Goal: Task Accomplishment & Management: Use online tool/utility

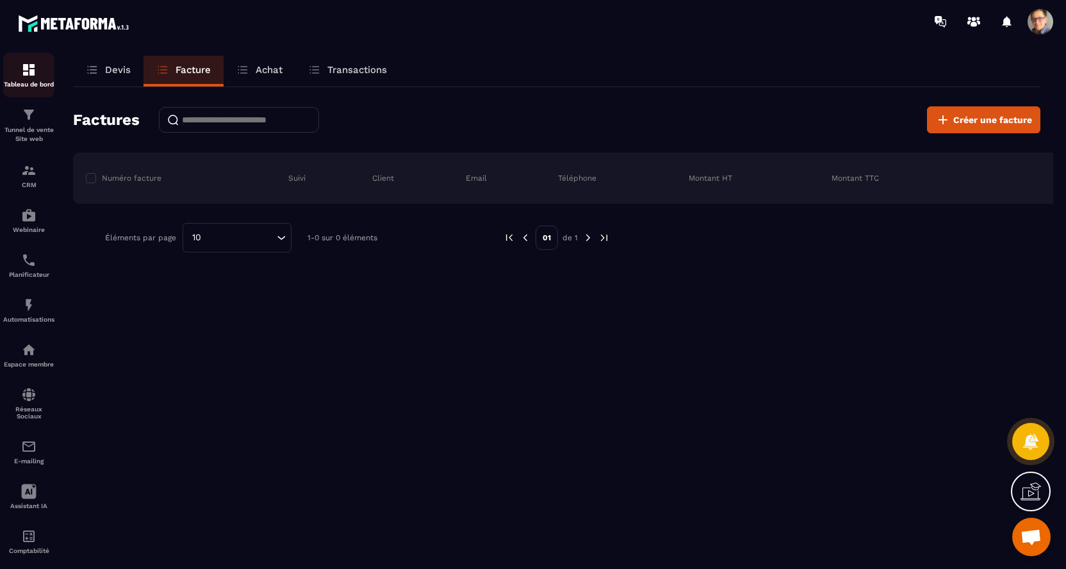
click at [25, 73] on img at bounding box center [28, 69] width 15 height 15
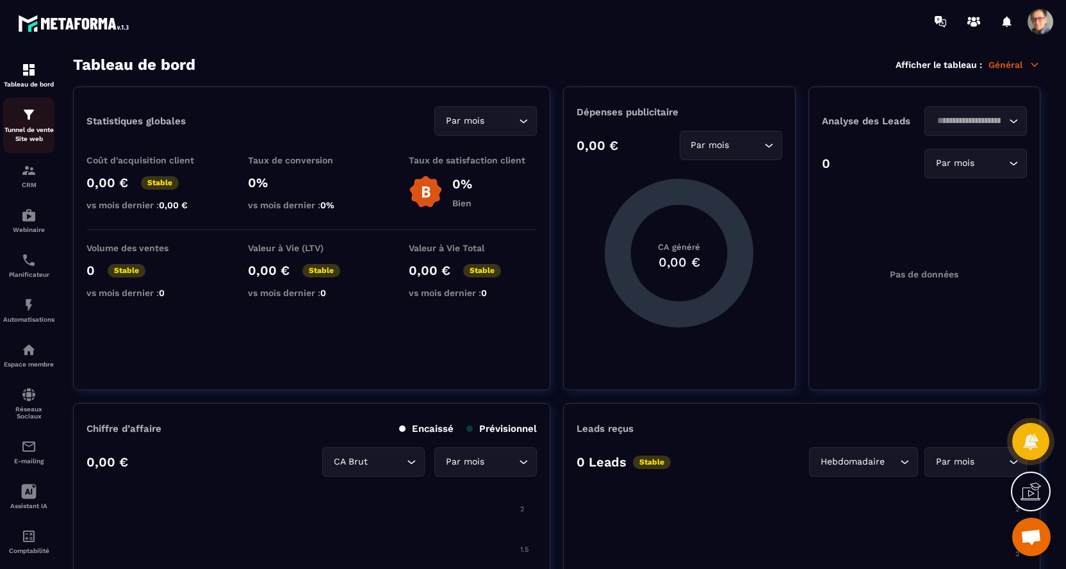
click at [25, 115] on img at bounding box center [28, 114] width 15 height 15
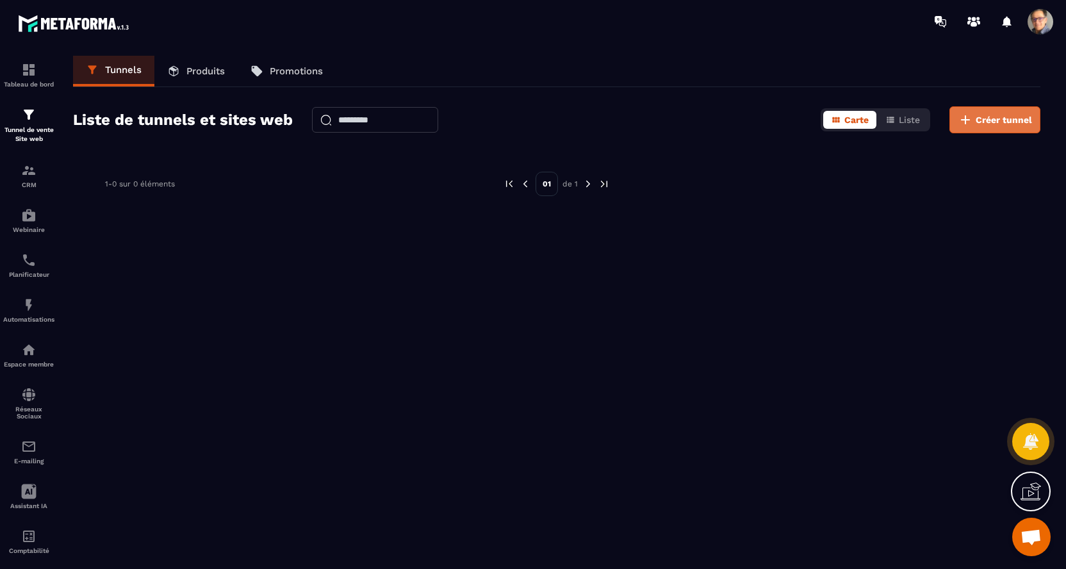
click at [1005, 115] on span "Créer tunnel" at bounding box center [1004, 119] width 56 height 13
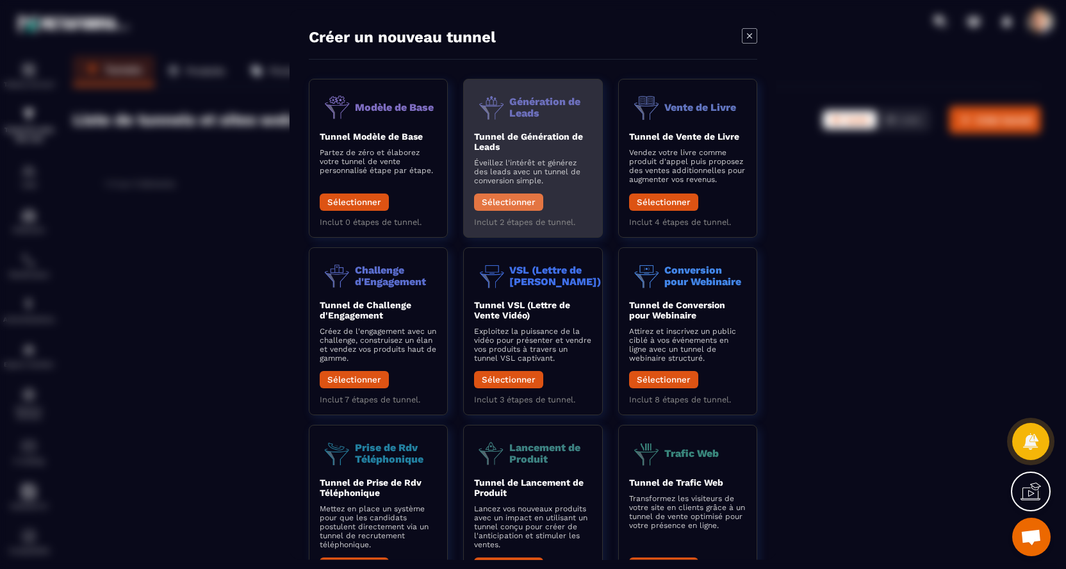
click at [517, 202] on button "Sélectionner" at bounding box center [508, 201] width 69 height 17
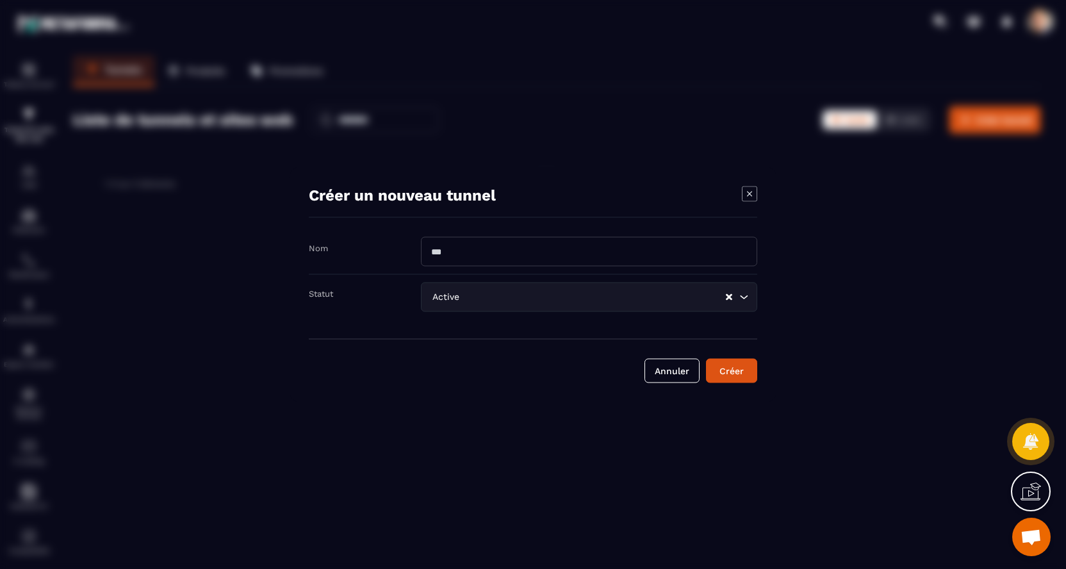
click at [519, 256] on input "Modal window" at bounding box center [589, 251] width 336 height 29
type input "**********"
click at [730, 371] on div "Créer" at bounding box center [731, 371] width 35 height 13
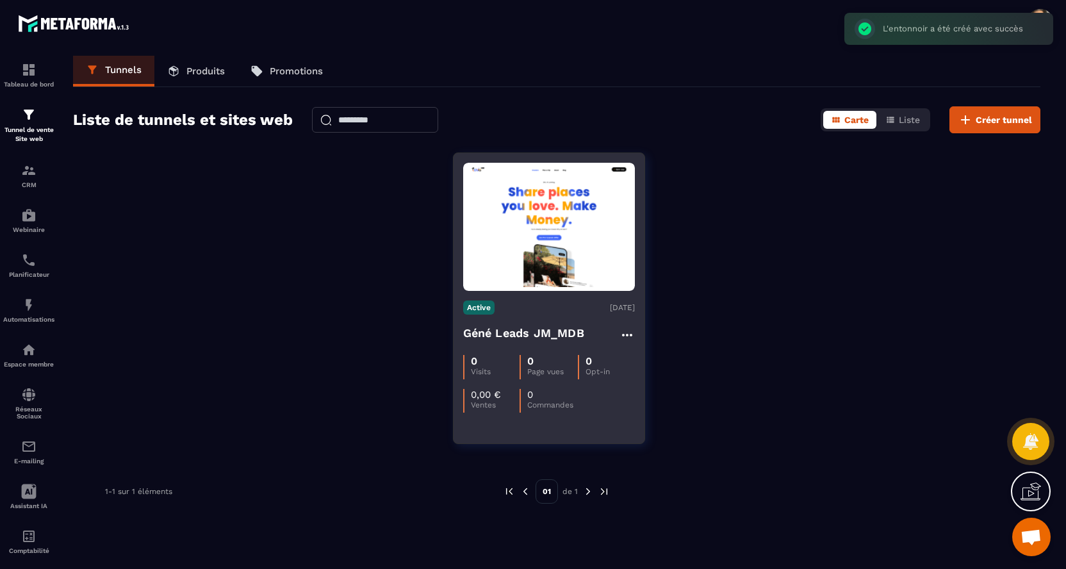
click at [547, 308] on div "Active [DATE]" at bounding box center [549, 307] width 172 height 14
click at [546, 261] on img at bounding box center [549, 227] width 172 height 121
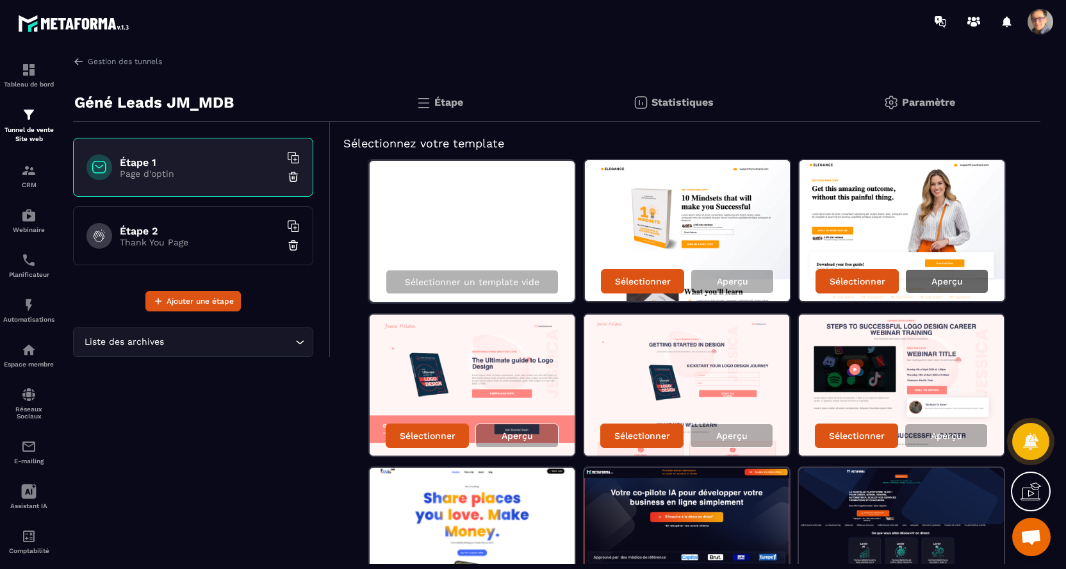
click at [959, 283] on p "Aperçu" at bounding box center [946, 281] width 31 height 10
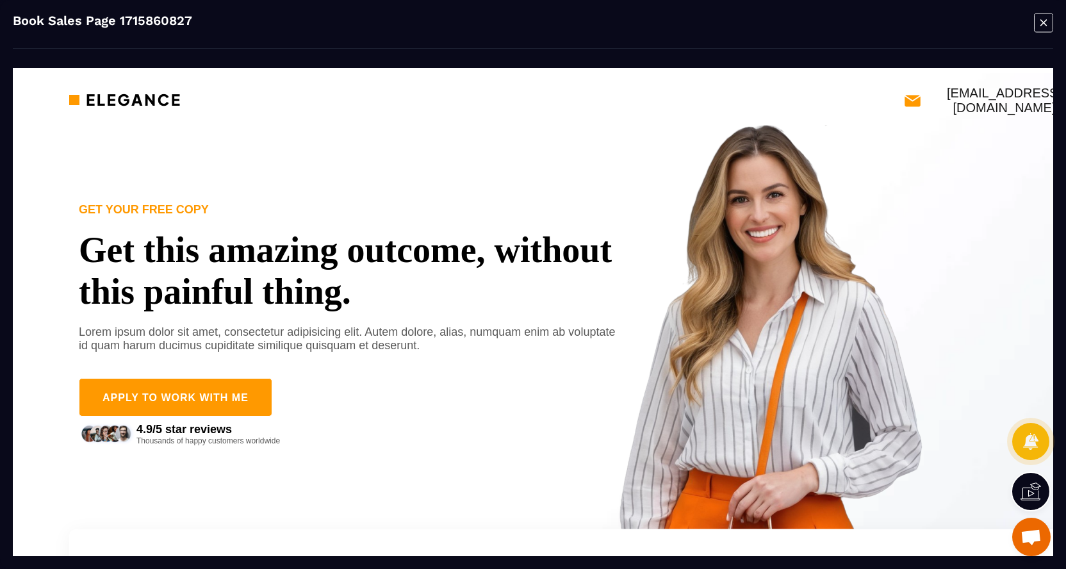
click at [1044, 27] on icon "Modal window" at bounding box center [1043, 23] width 19 height 20
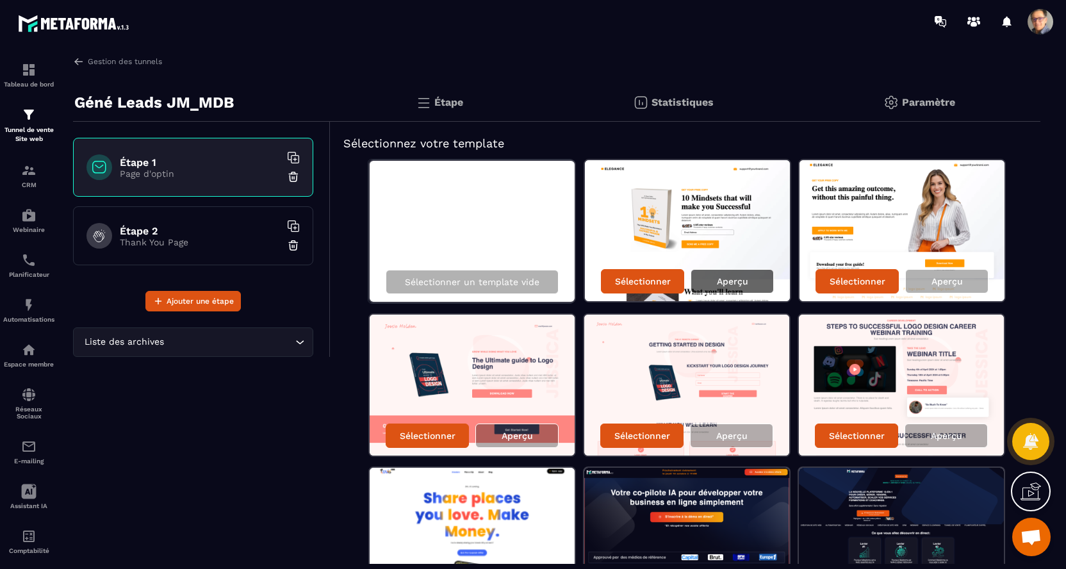
click at [725, 276] on p "Aperçu" at bounding box center [732, 281] width 31 height 10
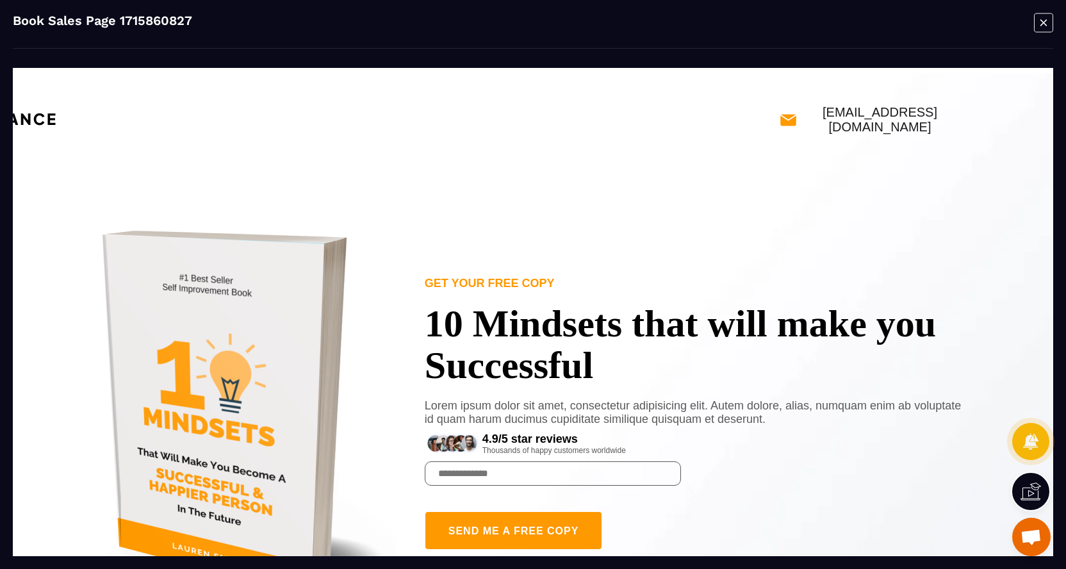
scroll to position [0, 155]
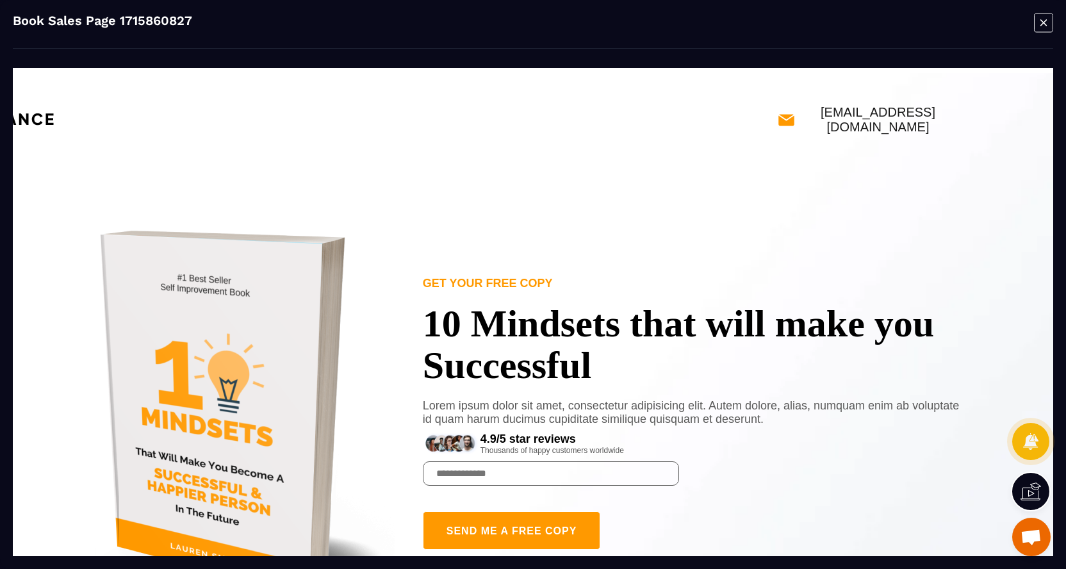
click at [1044, 21] on icon "Modal window" at bounding box center [1043, 23] width 19 height 20
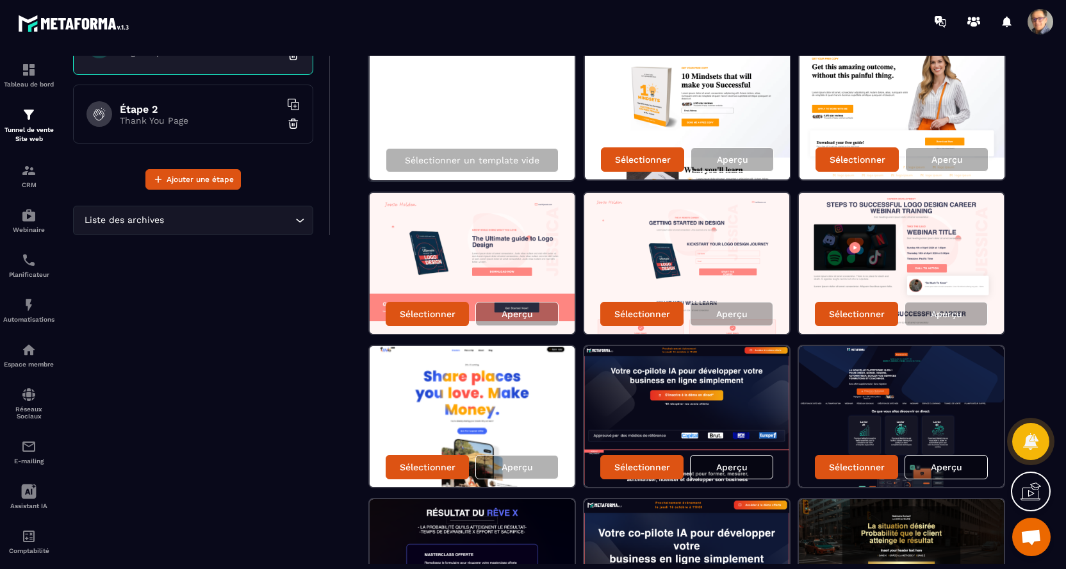
scroll to position [127, 0]
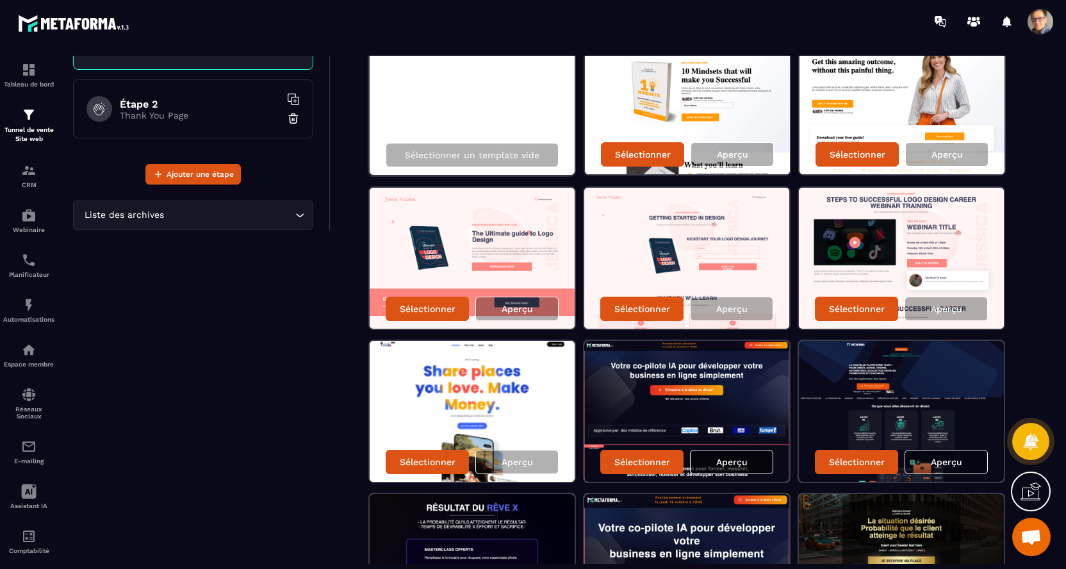
click at [744, 464] on p "Aperçu" at bounding box center [731, 462] width 31 height 10
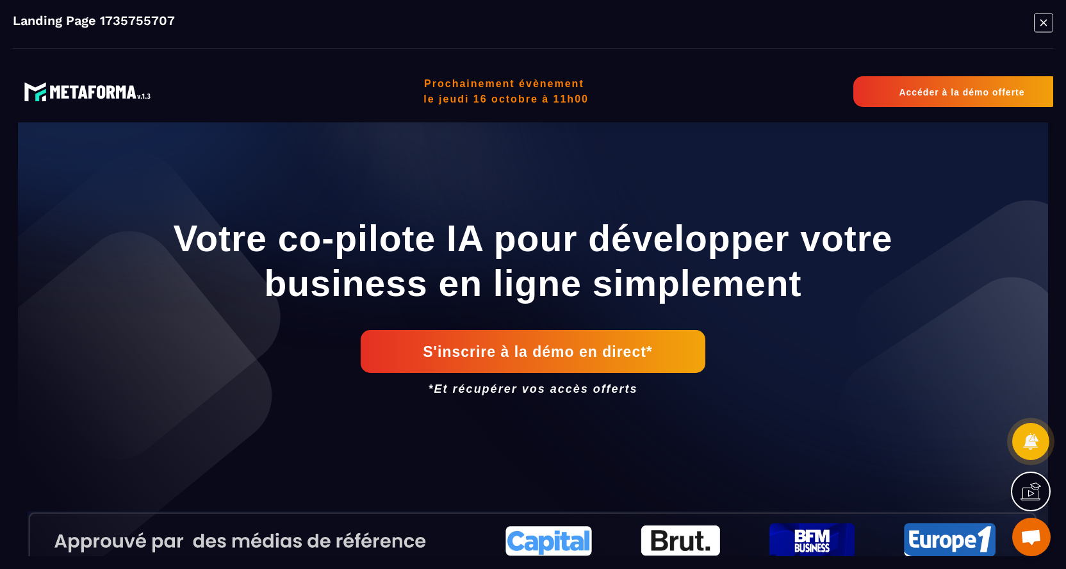
scroll to position [0, 0]
click at [1041, 24] on icon "Modal window" at bounding box center [1043, 23] width 19 height 20
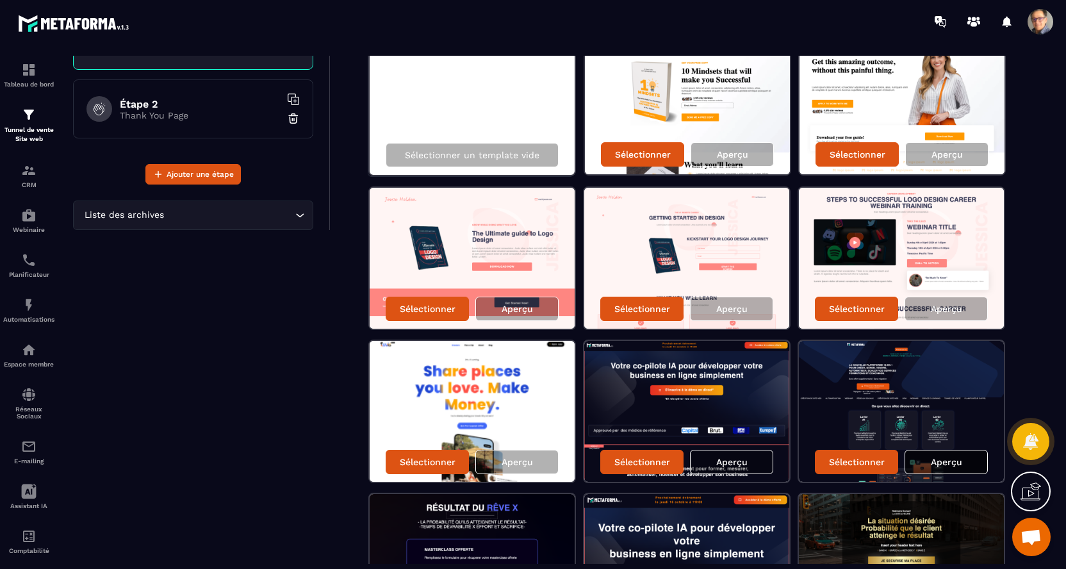
click at [960, 468] on div "Aperçu" at bounding box center [946, 462] width 83 height 24
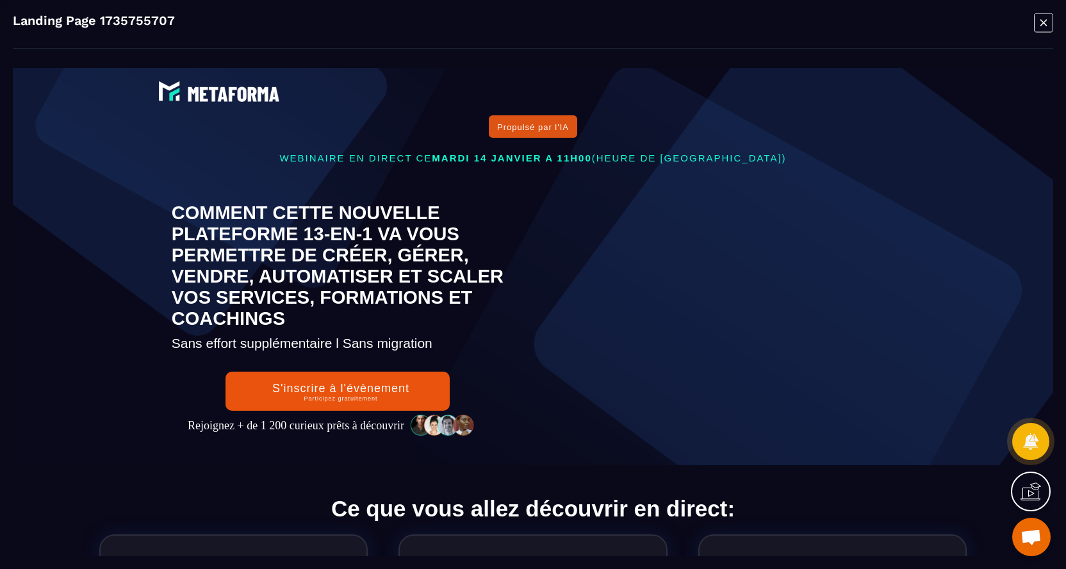
click at [1045, 18] on icon "Modal window" at bounding box center [1043, 23] width 19 height 20
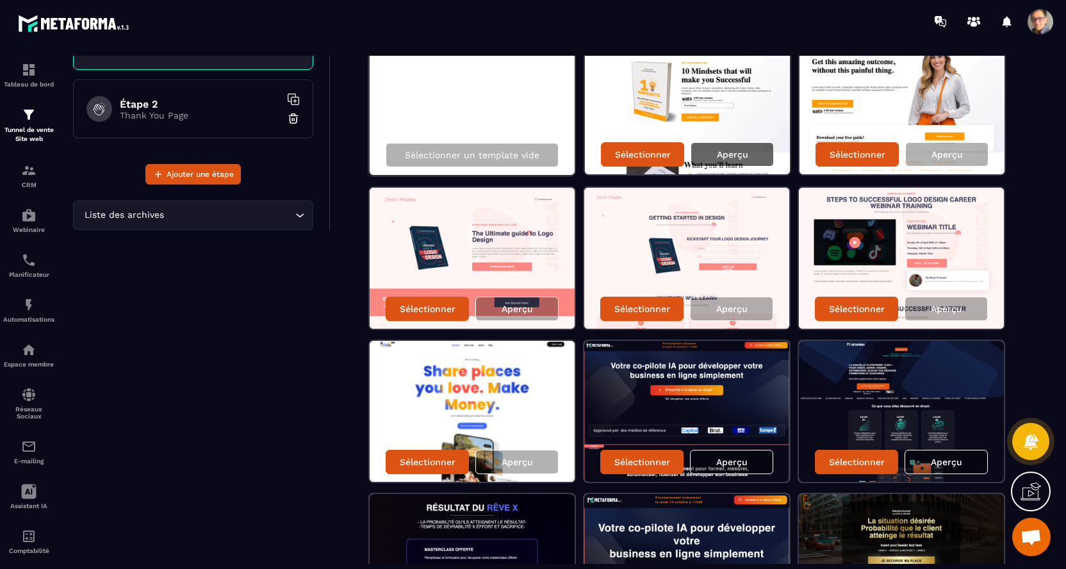
click at [721, 147] on div "Aperçu" at bounding box center [732, 154] width 83 height 24
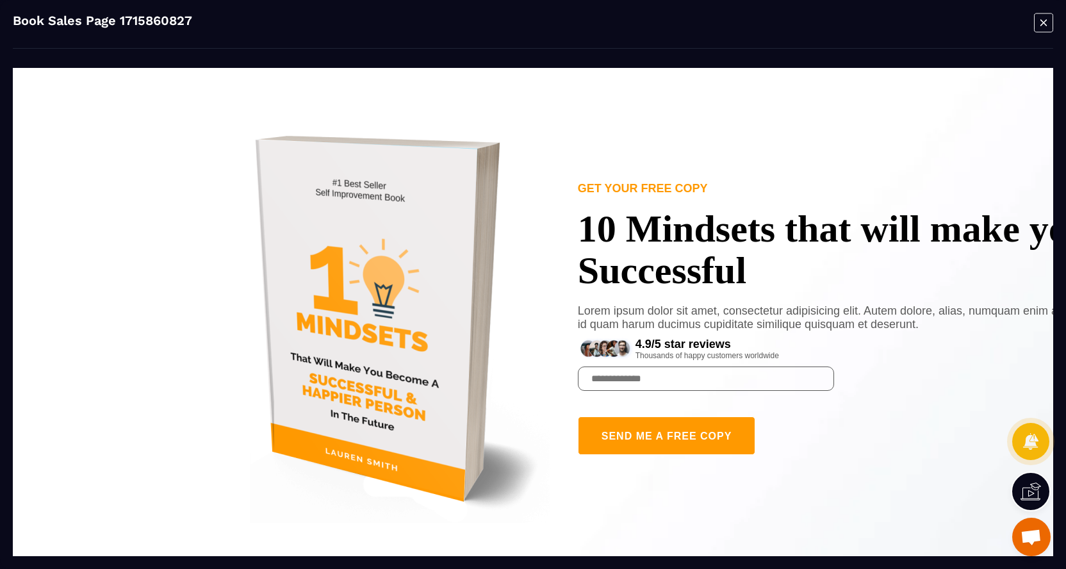
scroll to position [98, 0]
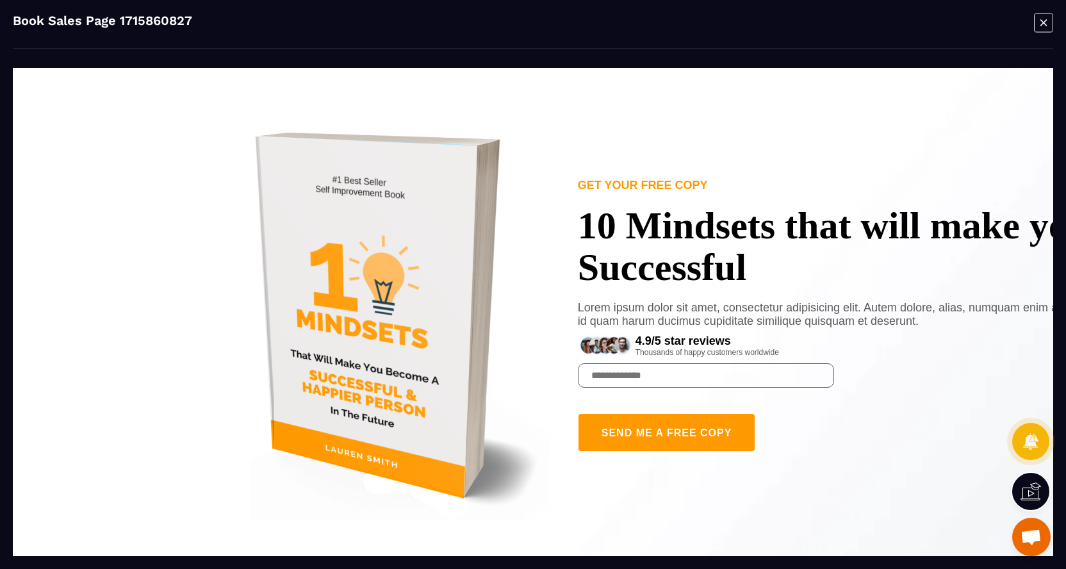
click at [1038, 25] on icon "Modal window" at bounding box center [1043, 23] width 19 height 20
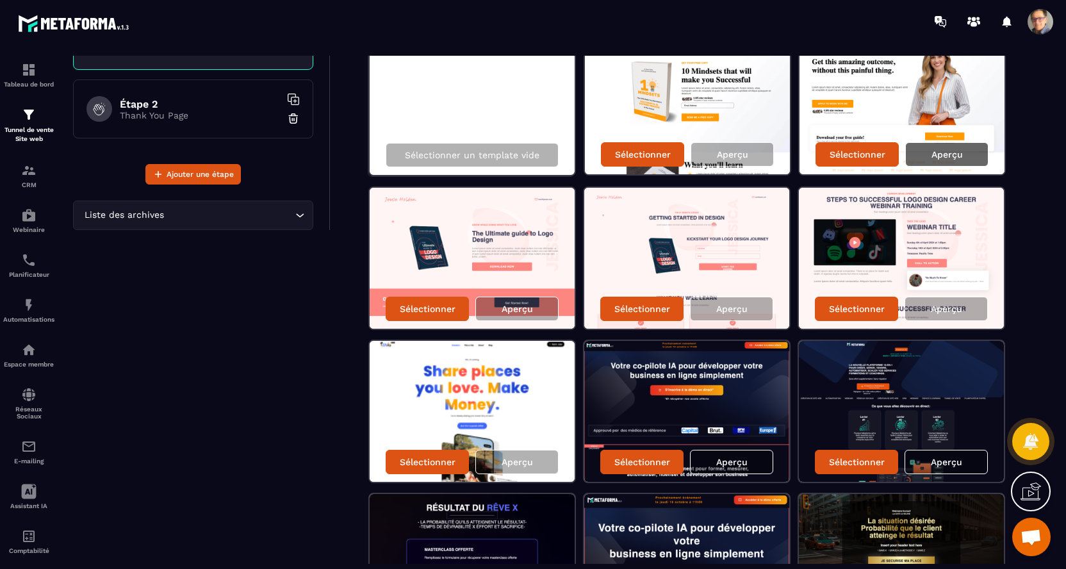
click at [947, 152] on p "Aperçu" at bounding box center [946, 154] width 31 height 10
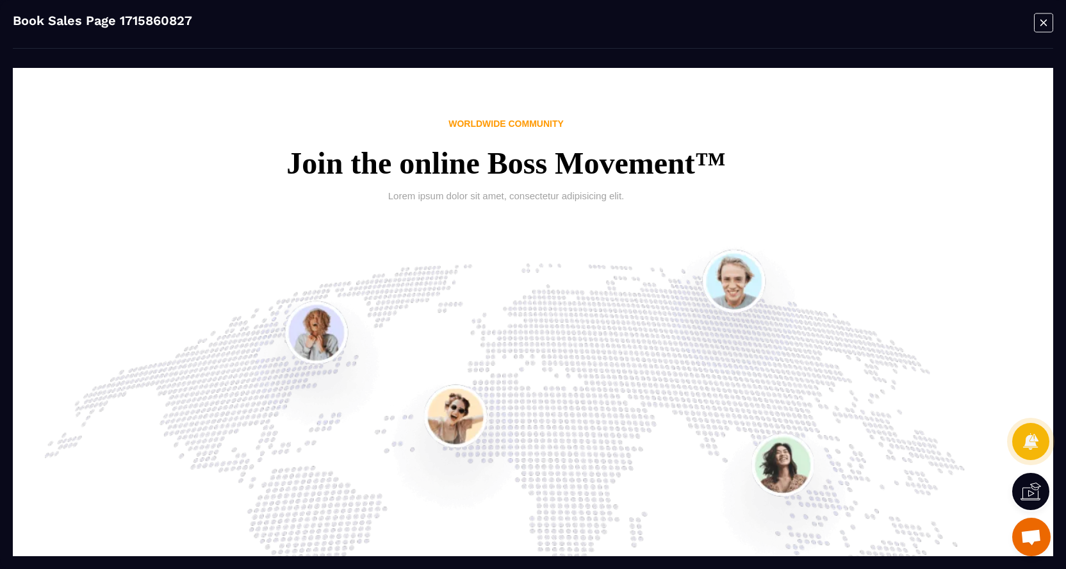
scroll to position [3311, 27]
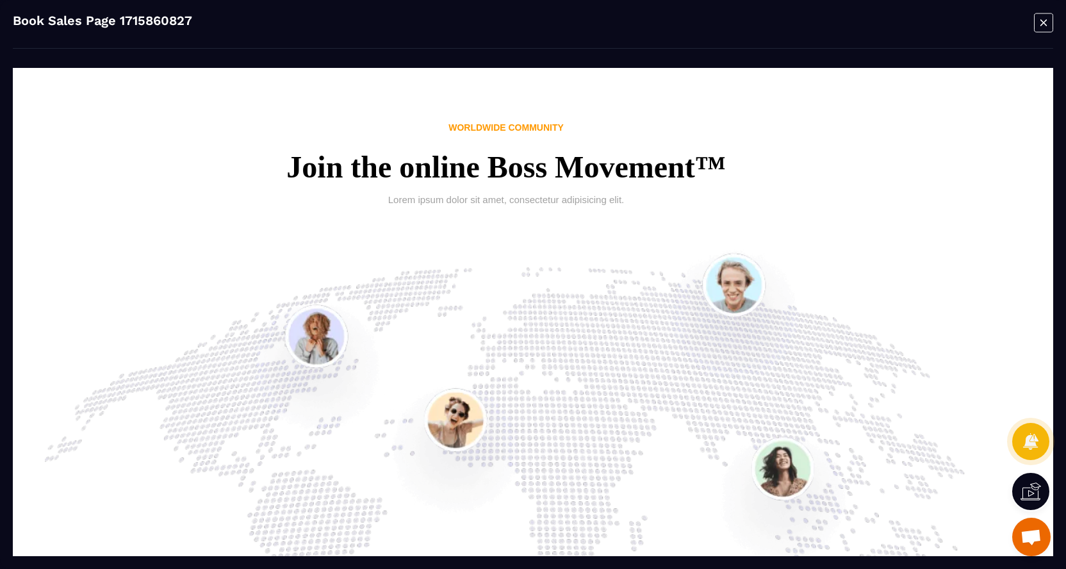
click at [1041, 25] on icon "Modal window" at bounding box center [1043, 22] width 6 height 6
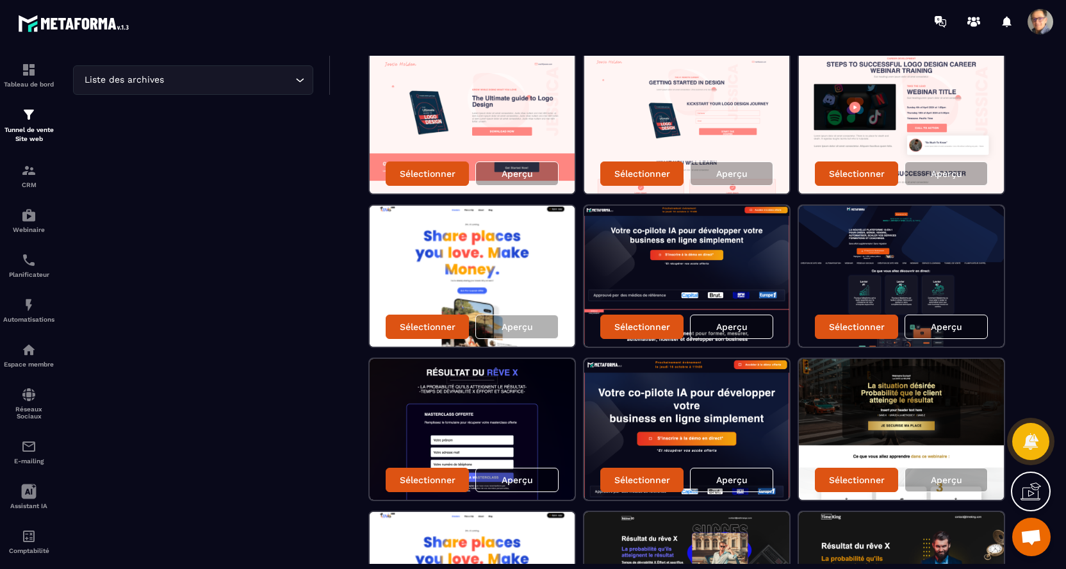
scroll to position [265, 0]
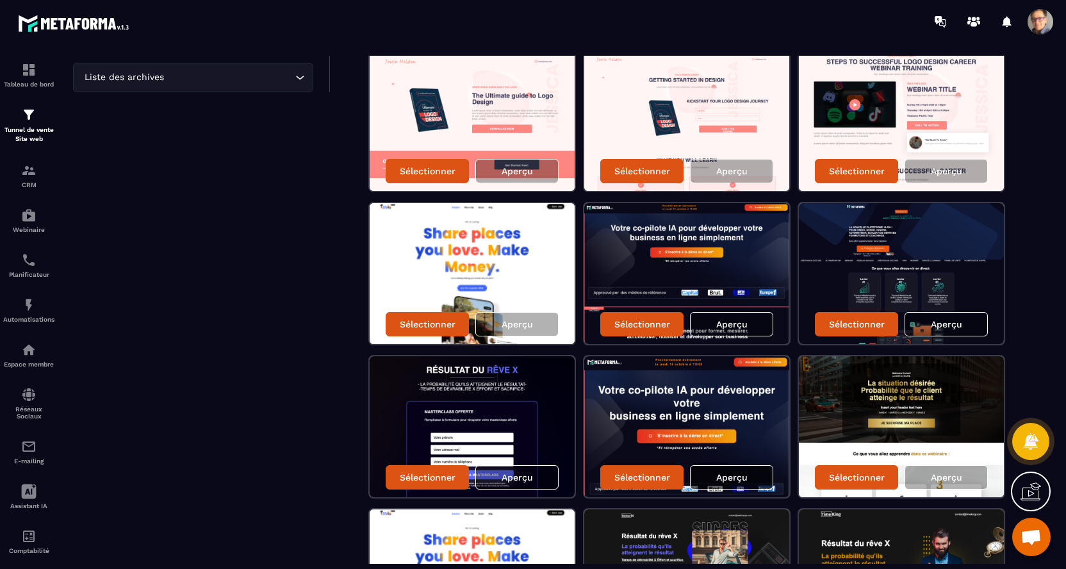
click at [745, 472] on p "Aperçu" at bounding box center [731, 477] width 31 height 10
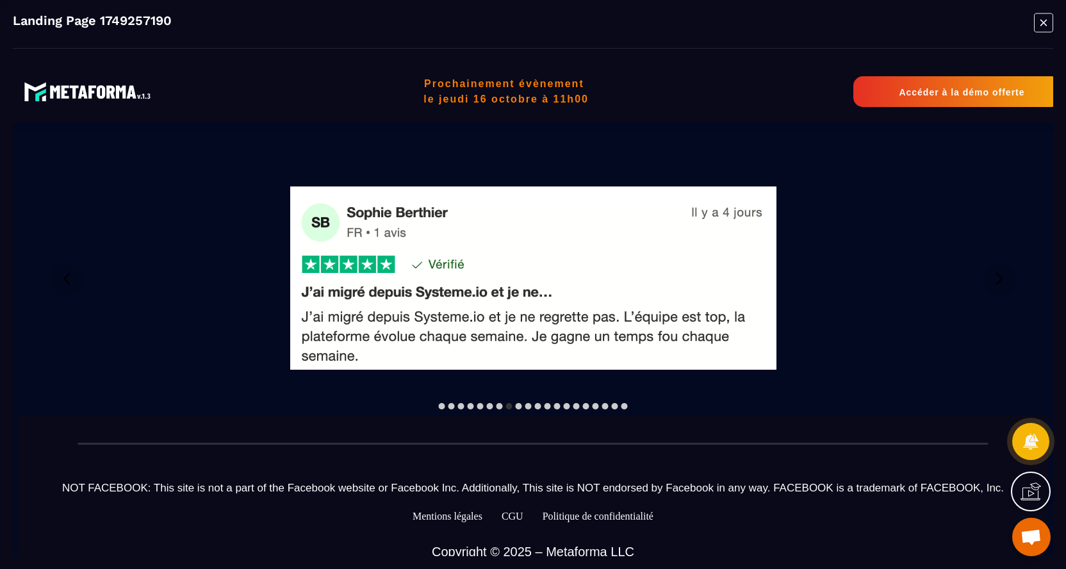
scroll to position [1622, 0]
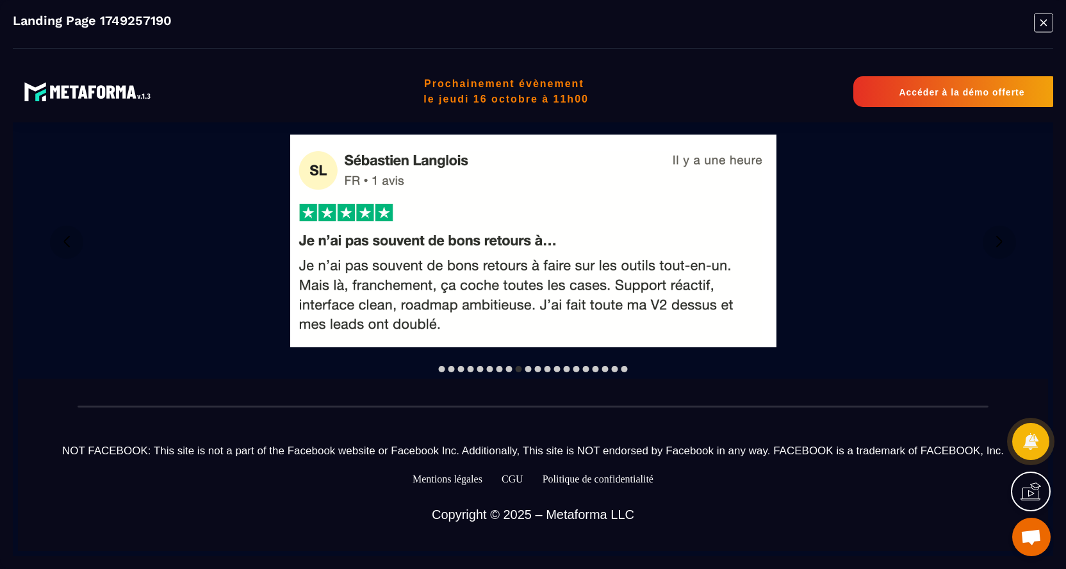
click at [511, 368] on div at bounding box center [509, 369] width 6 height 6
click at [500, 368] on div at bounding box center [499, 369] width 6 height 6
click at [509, 372] on div at bounding box center [533, 242] width 992 height 273
click at [509, 368] on div at bounding box center [509, 369] width 6 height 6
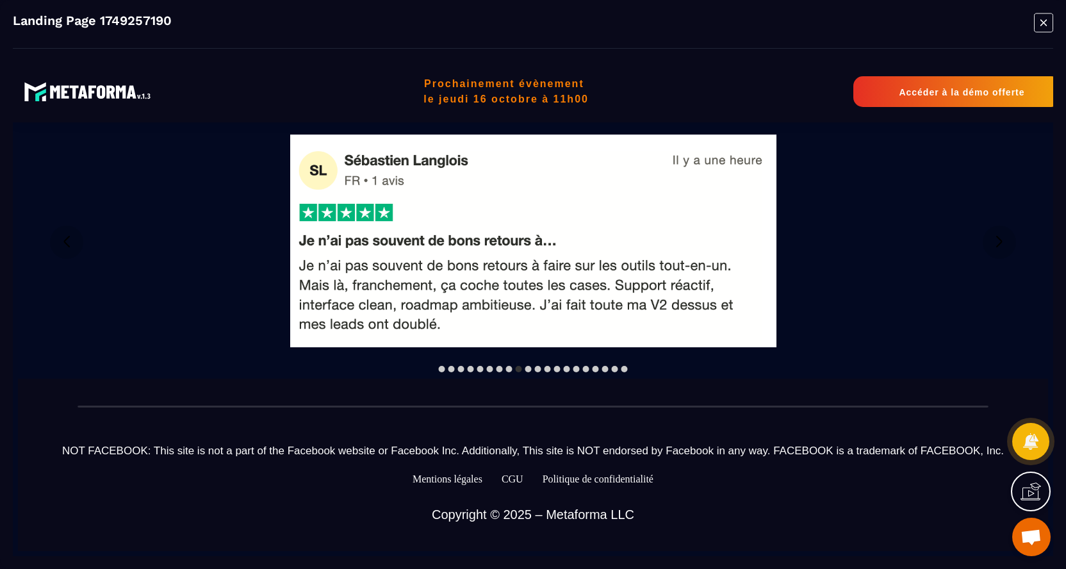
click at [509, 368] on div at bounding box center [509, 369] width 6 height 6
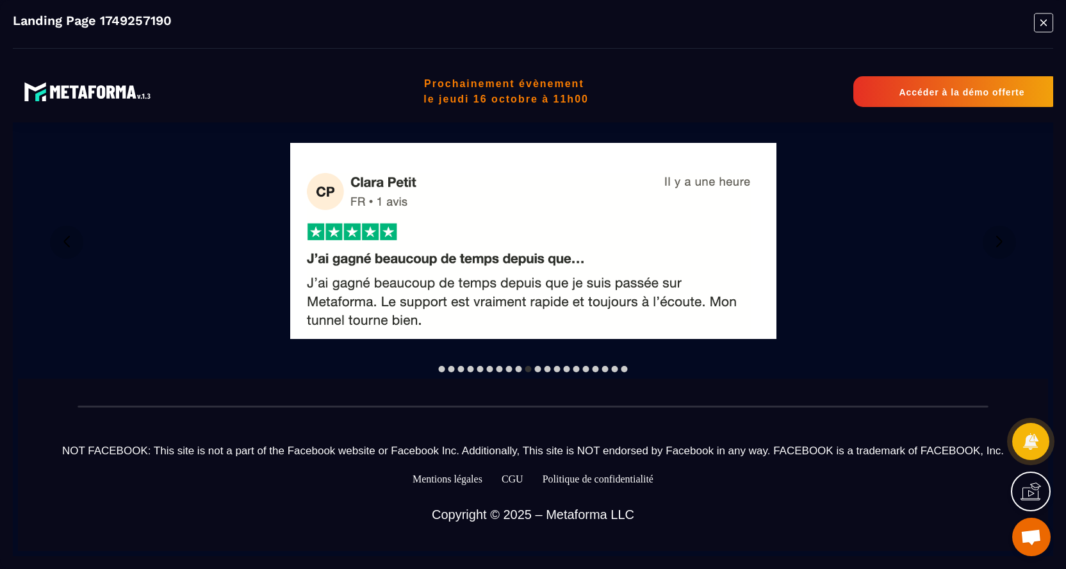
click at [1047, 24] on icon "Modal window" at bounding box center [1043, 23] width 19 height 20
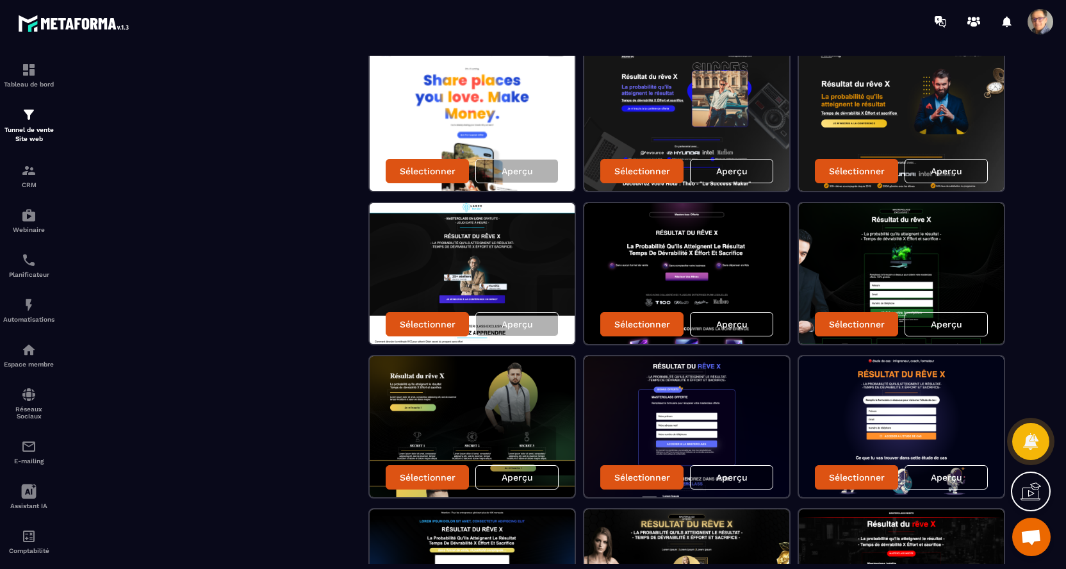
scroll to position [726, 0]
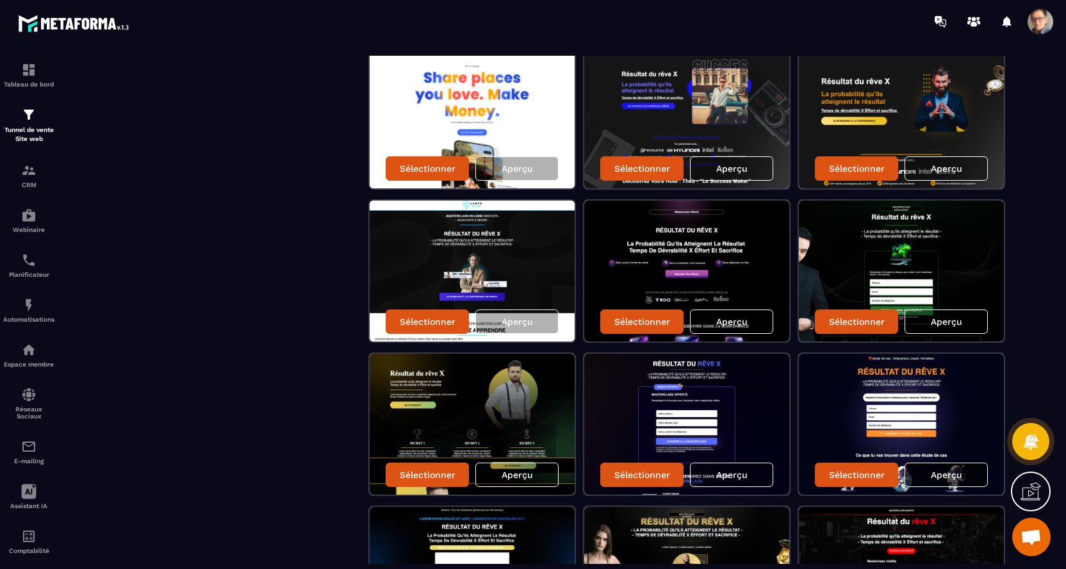
click at [966, 478] on div "Aperçu" at bounding box center [946, 475] width 83 height 24
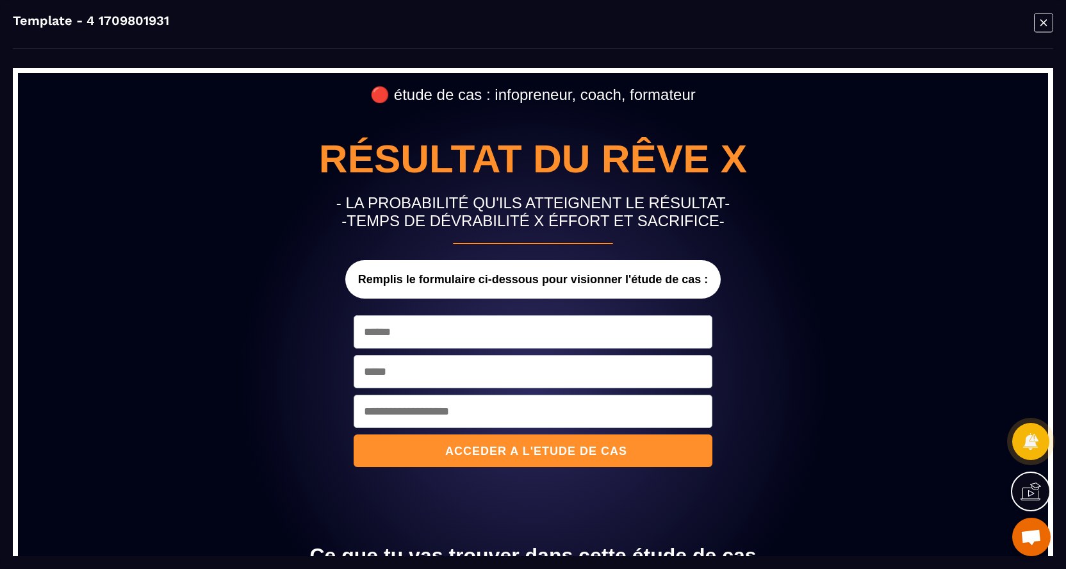
scroll to position [0, 0]
click at [1040, 19] on icon "Modal window" at bounding box center [1043, 23] width 19 height 20
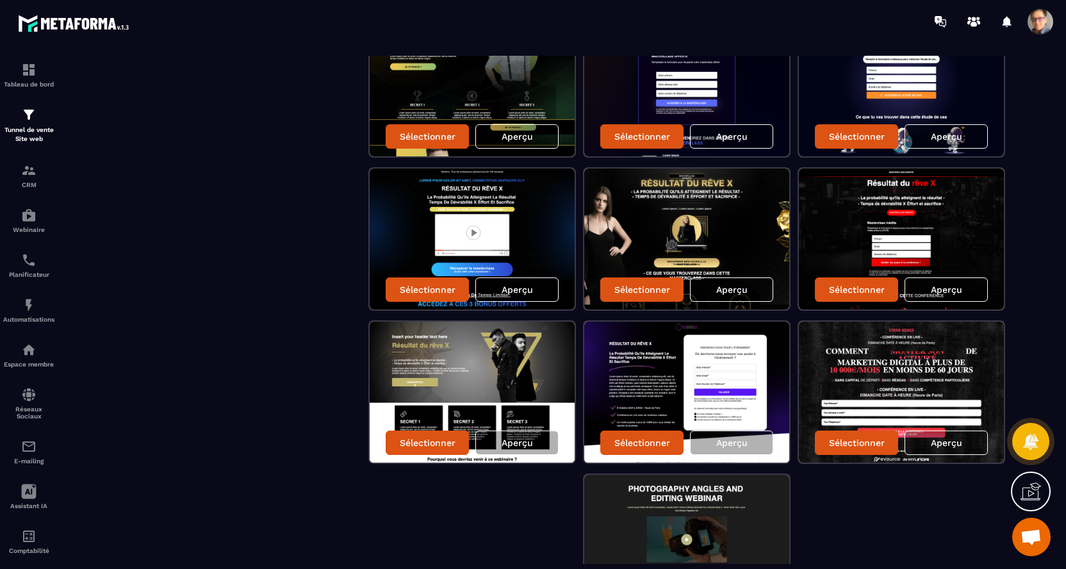
scroll to position [1067, 0]
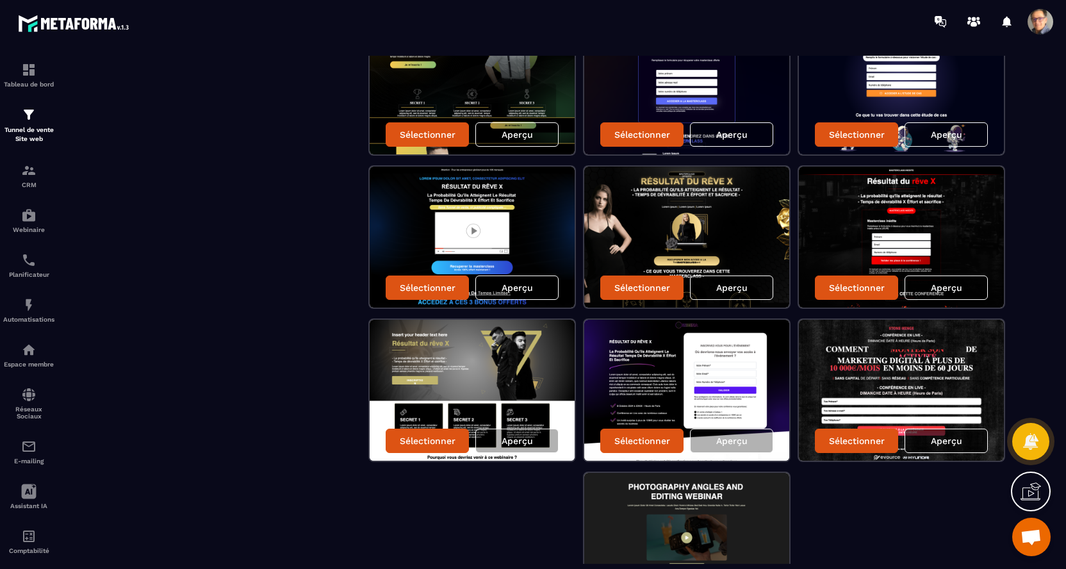
click at [933, 443] on p "Aperçu" at bounding box center [946, 441] width 31 height 10
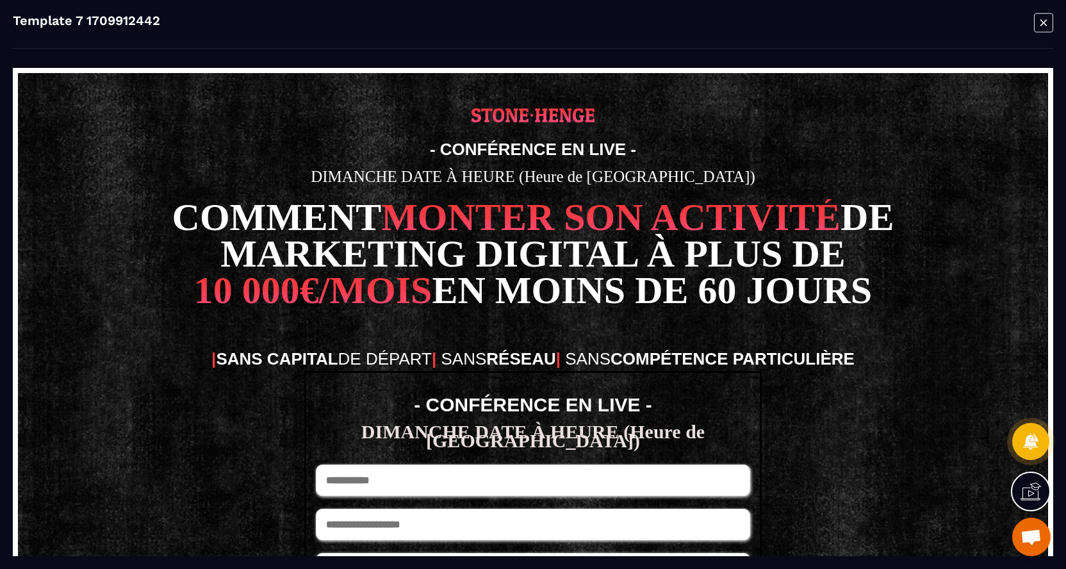
scroll to position [0, 0]
click at [1044, 22] on icon "Modal window" at bounding box center [1043, 23] width 19 height 20
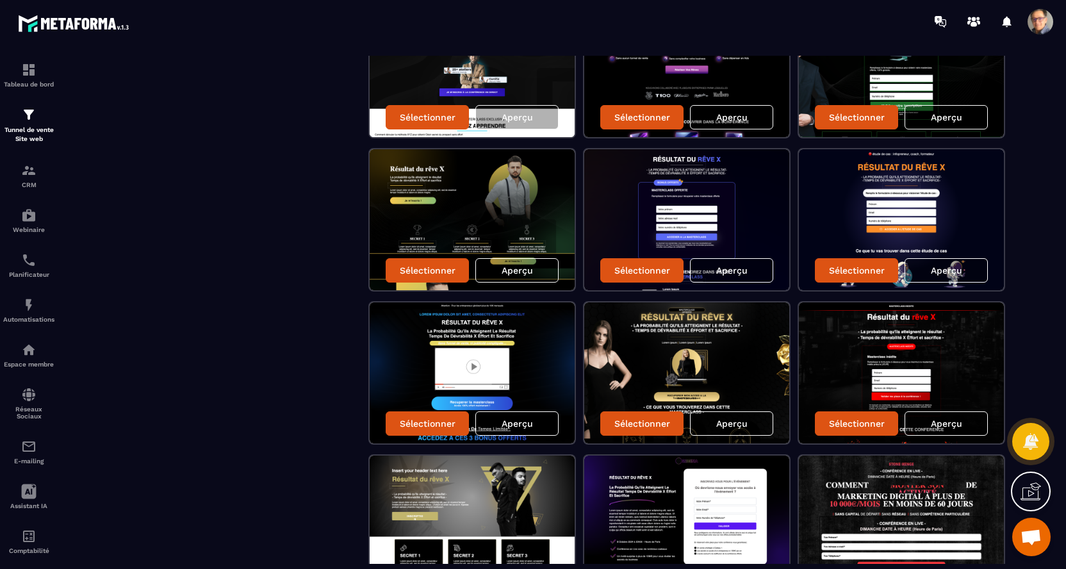
scroll to position [929, 0]
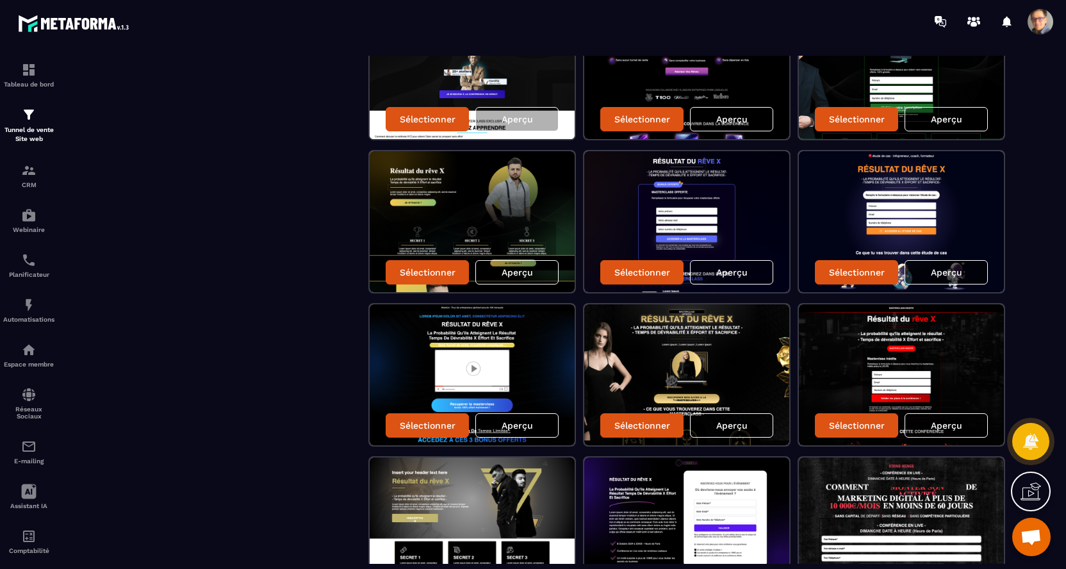
click at [946, 271] on p "Aperçu" at bounding box center [946, 272] width 31 height 10
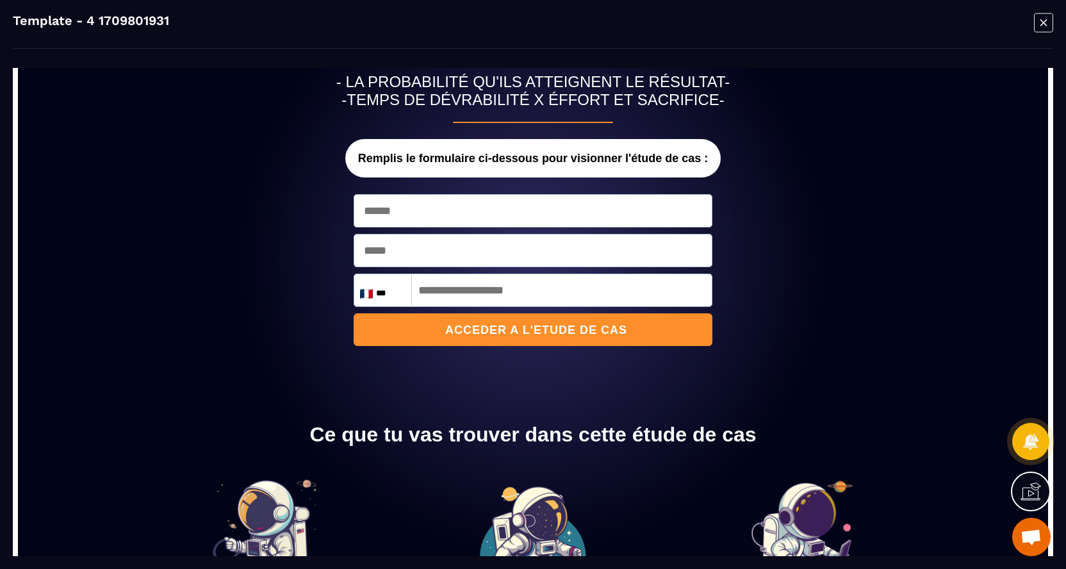
scroll to position [0, 0]
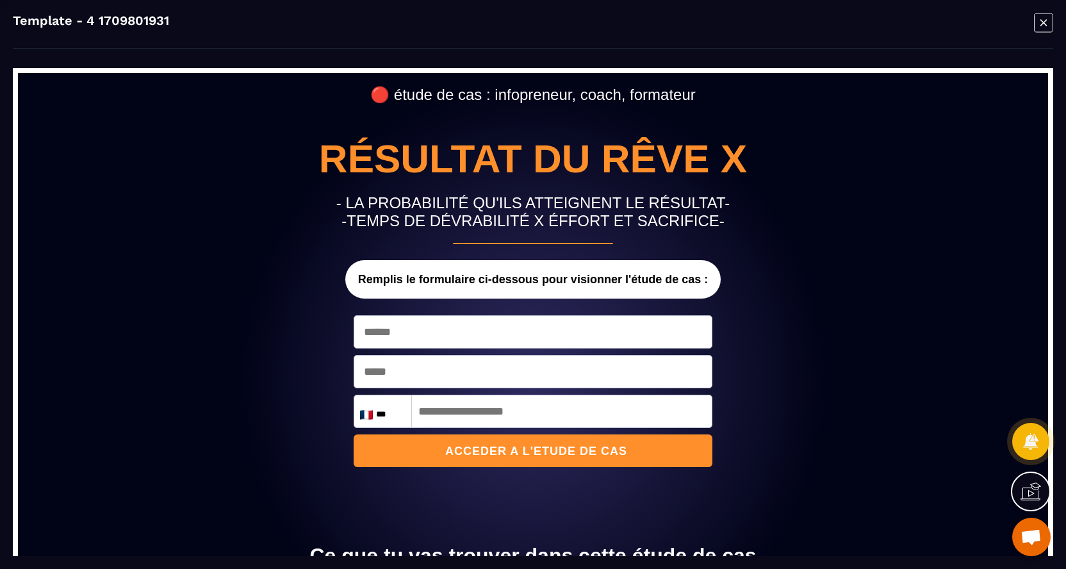
click at [1044, 23] on icon "Modal window" at bounding box center [1043, 22] width 6 height 6
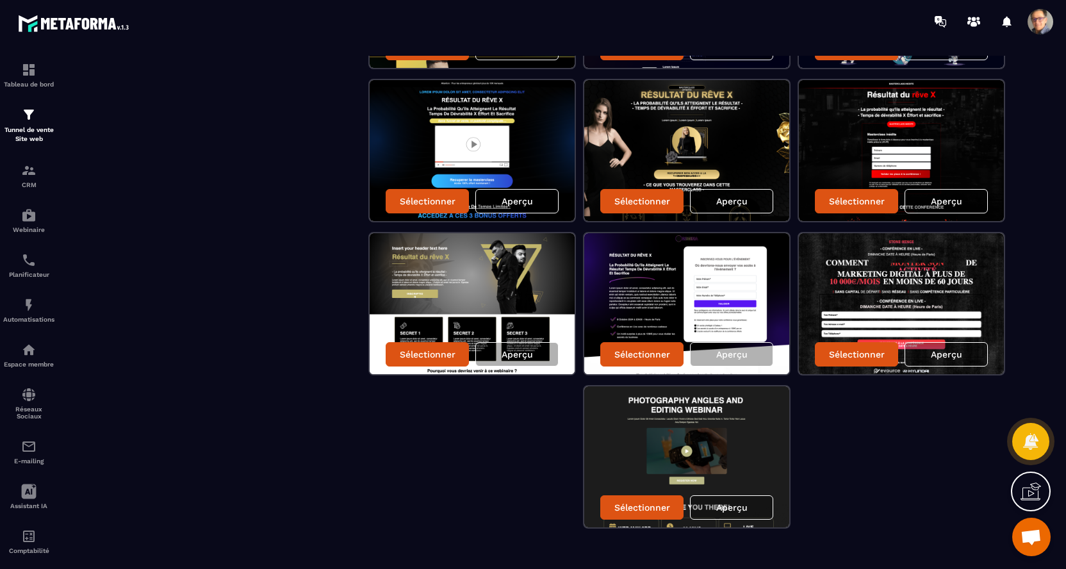
scroll to position [1169, 0]
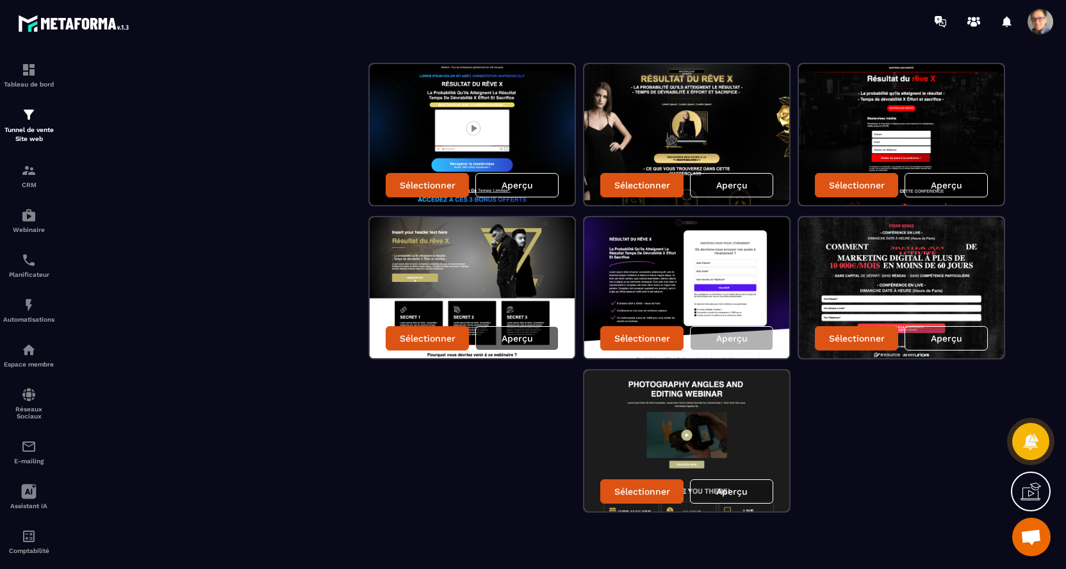
click at [515, 337] on p "Aperçu" at bounding box center [517, 338] width 31 height 10
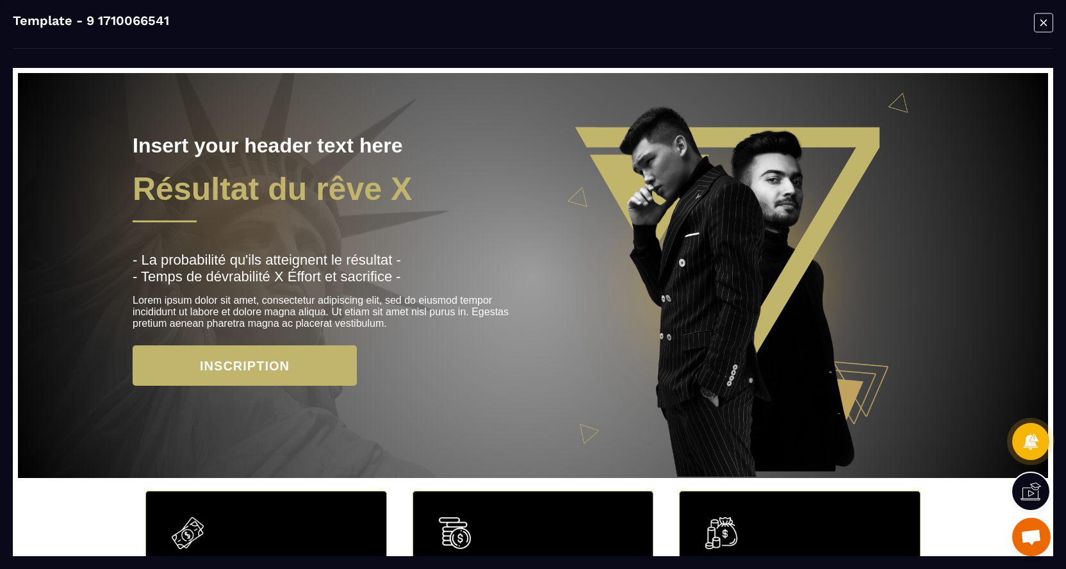
scroll to position [0, 0]
click at [1046, 20] on icon "Modal window" at bounding box center [1043, 22] width 6 height 6
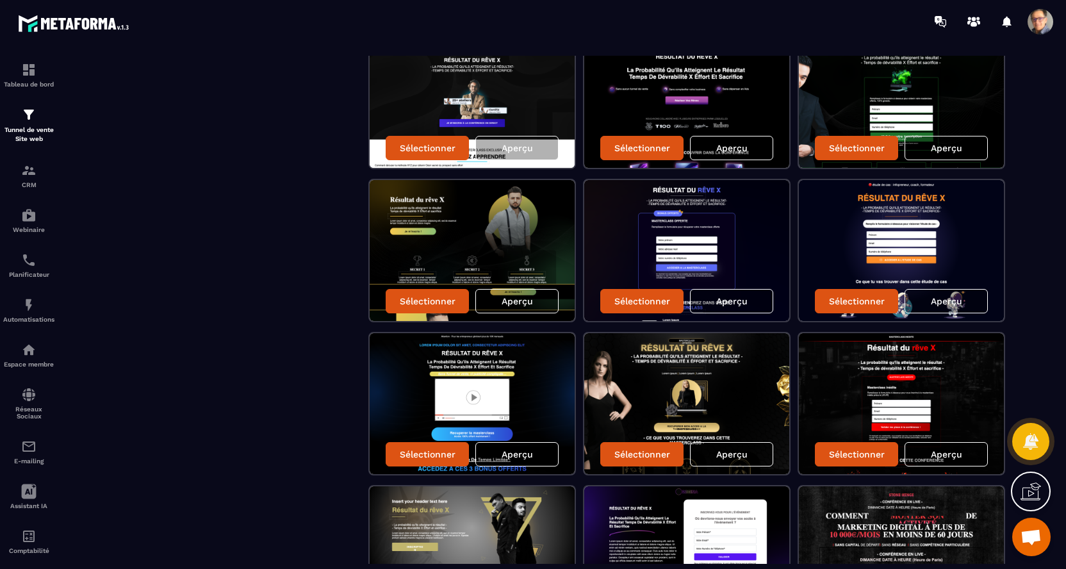
scroll to position [899, 0]
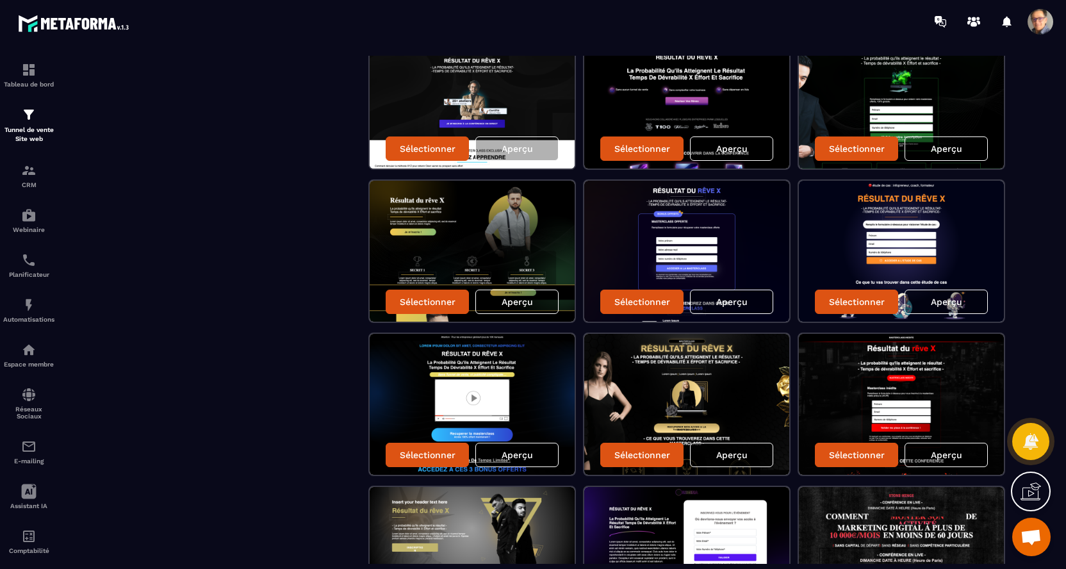
click at [728, 455] on p "Aperçu" at bounding box center [731, 455] width 31 height 10
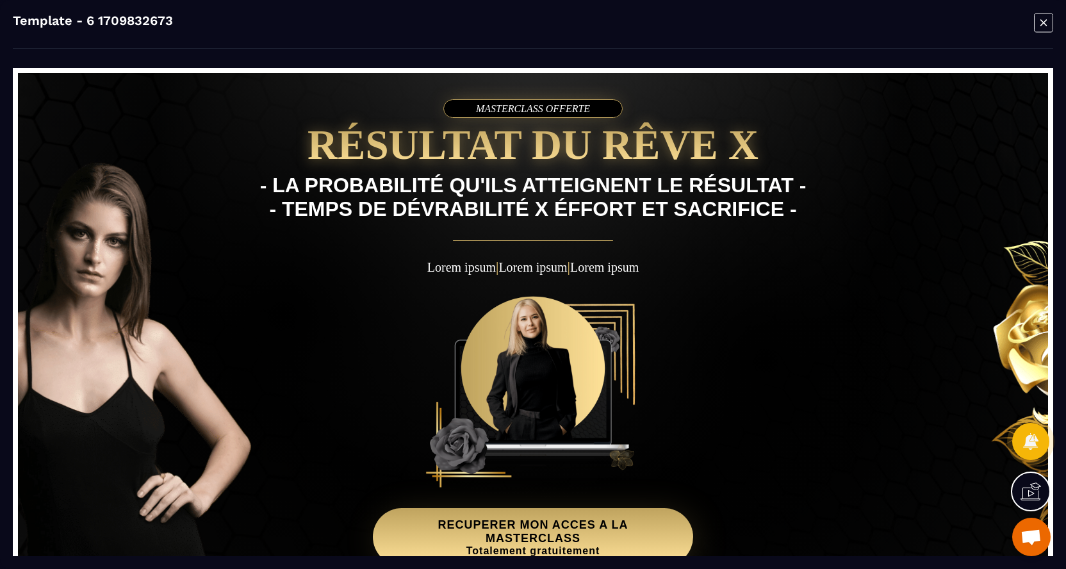
scroll to position [0, 0]
click at [1042, 21] on icon "Modal window" at bounding box center [1043, 23] width 19 height 20
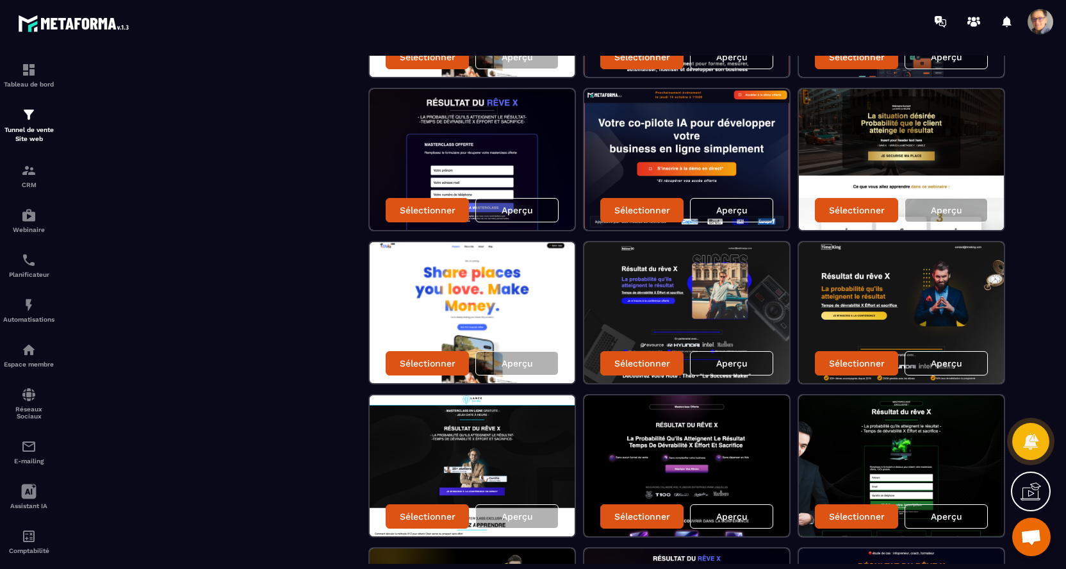
scroll to position [527, 0]
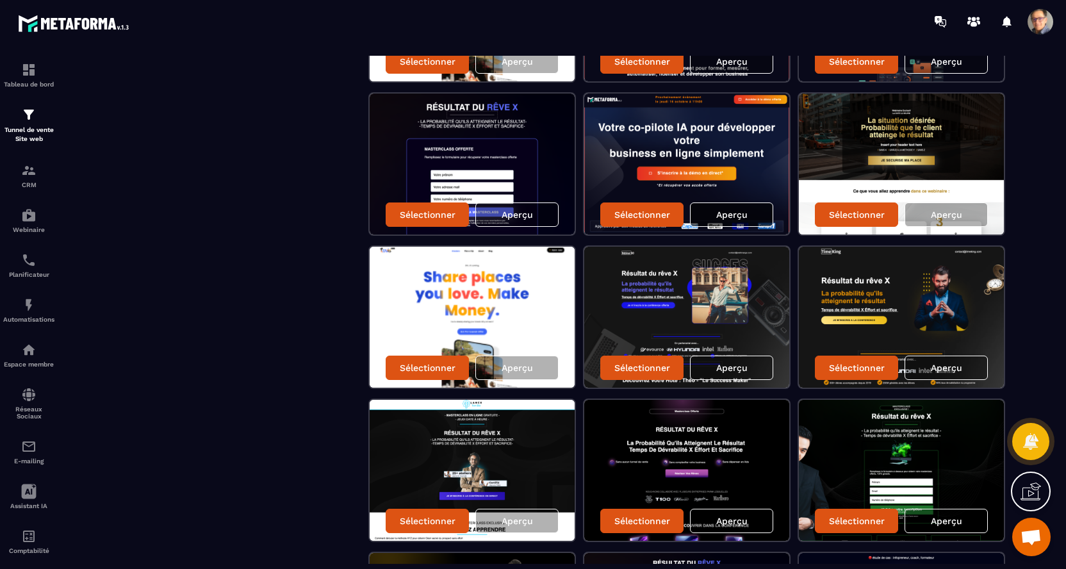
click at [745, 215] on p "Aperçu" at bounding box center [731, 214] width 31 height 10
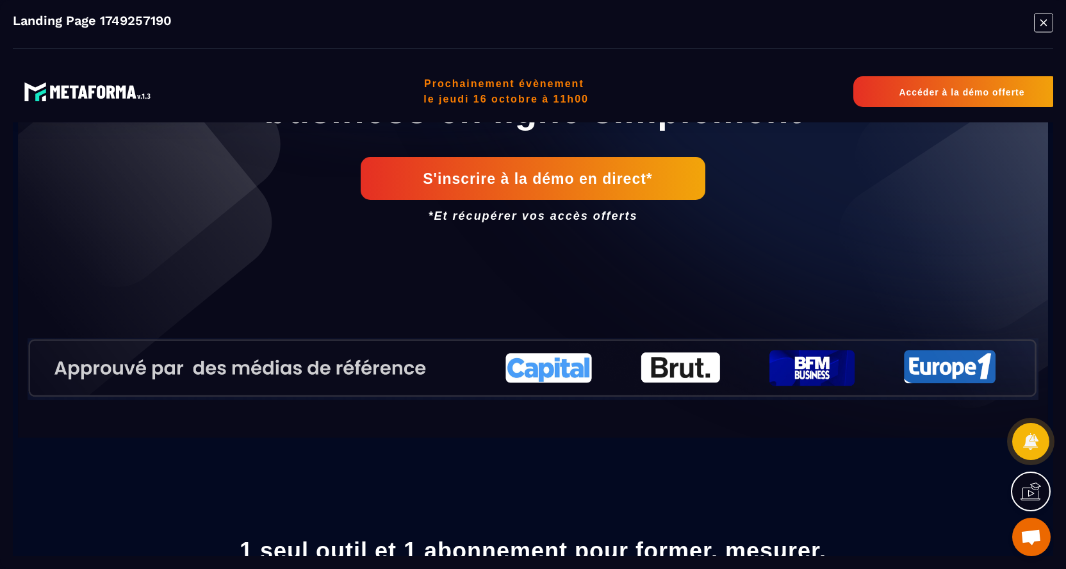
scroll to position [0, 0]
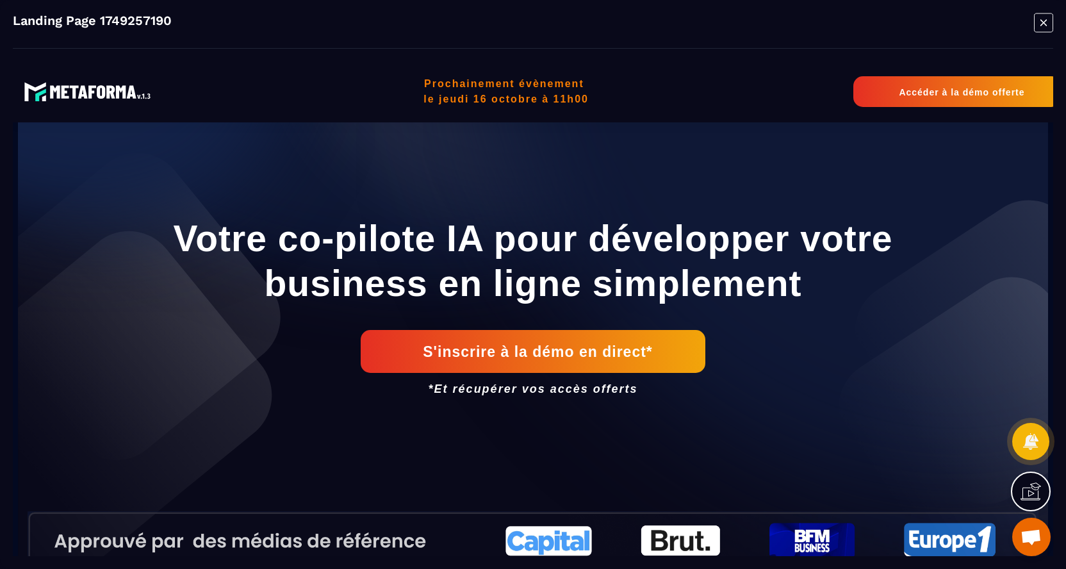
click at [1041, 20] on icon "Modal window" at bounding box center [1043, 22] width 6 height 6
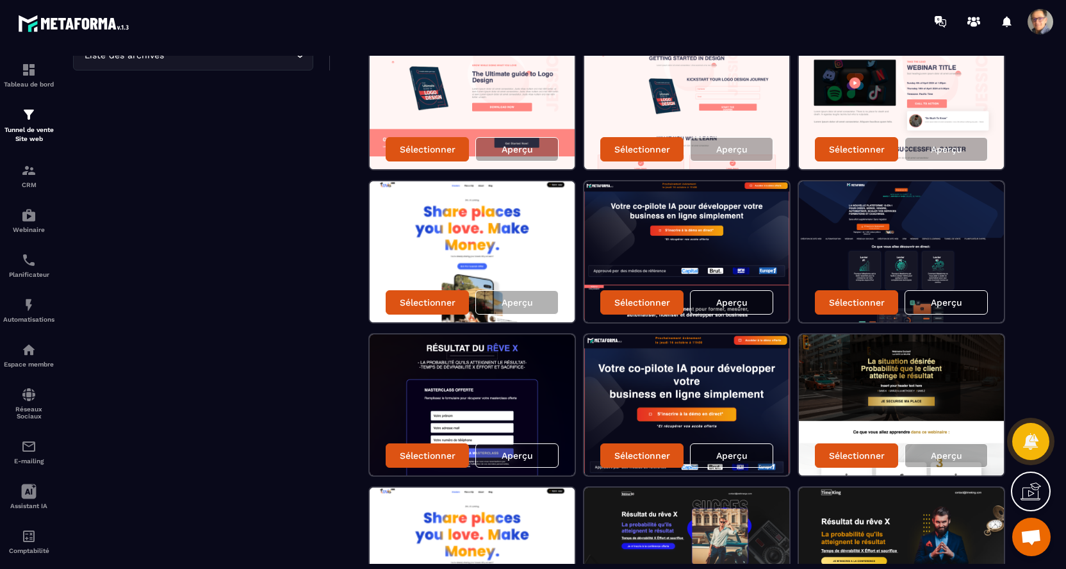
scroll to position [276, 0]
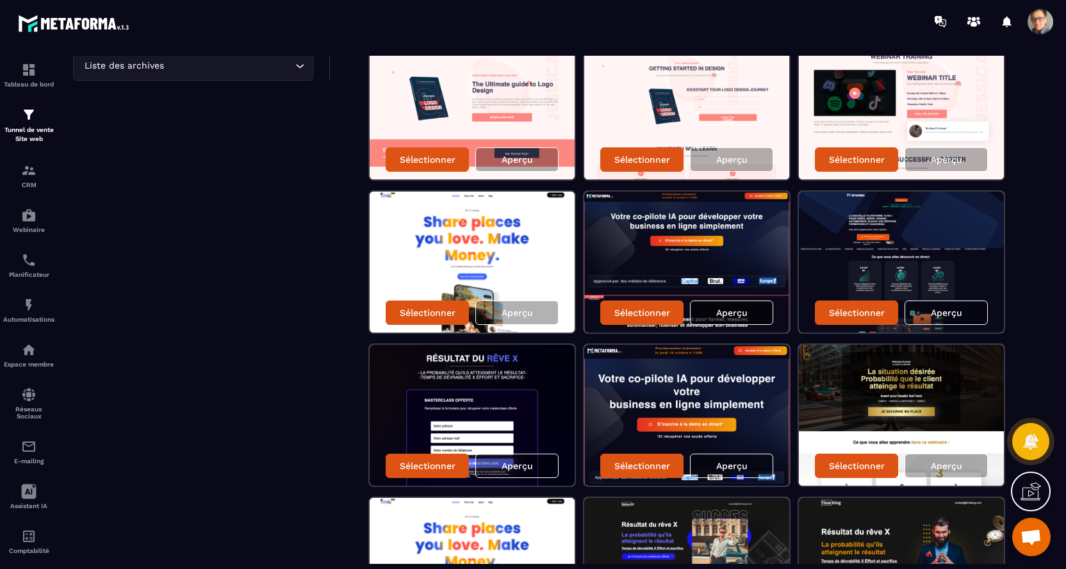
click at [730, 308] on p "Aperçu" at bounding box center [731, 312] width 31 height 10
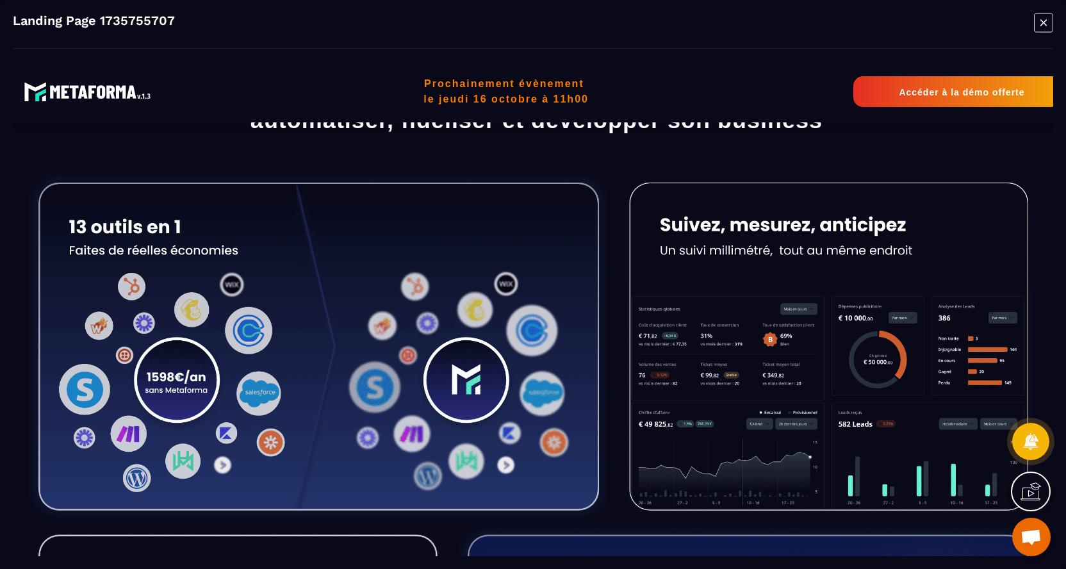
scroll to position [0, 0]
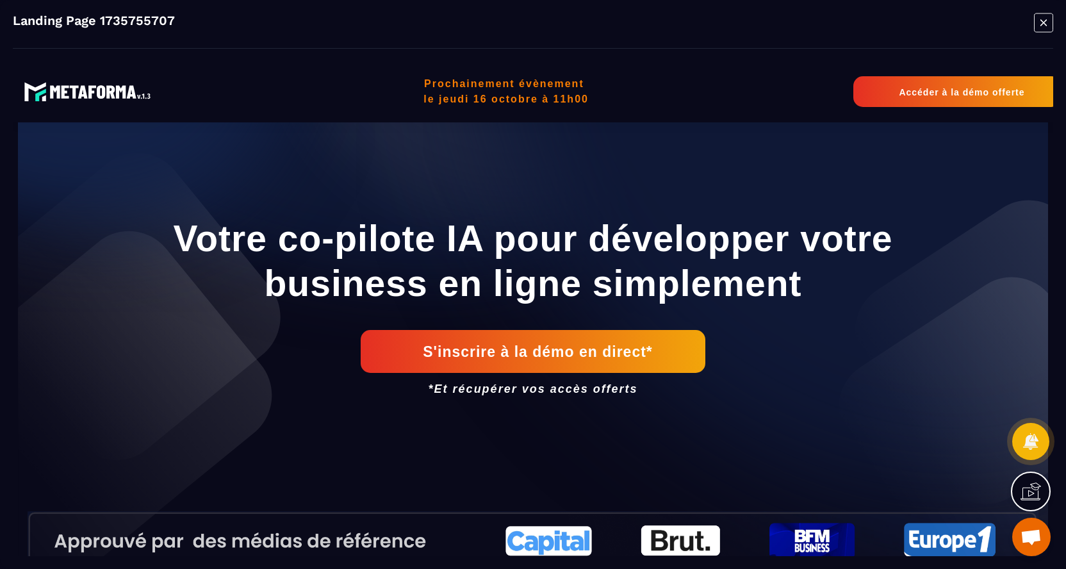
click at [1045, 20] on icon "Modal window" at bounding box center [1043, 22] width 6 height 6
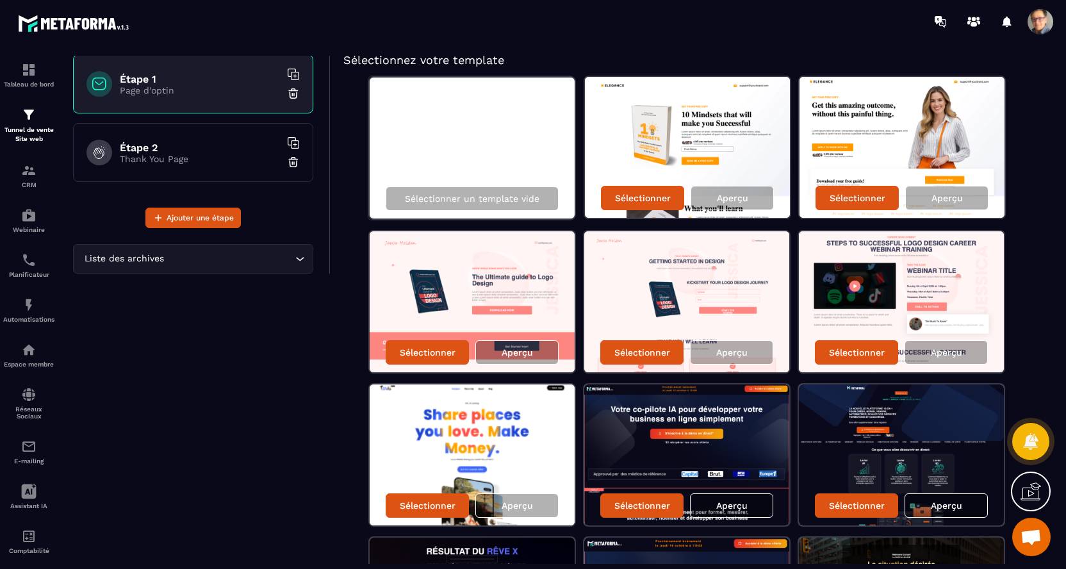
scroll to position [81, 0]
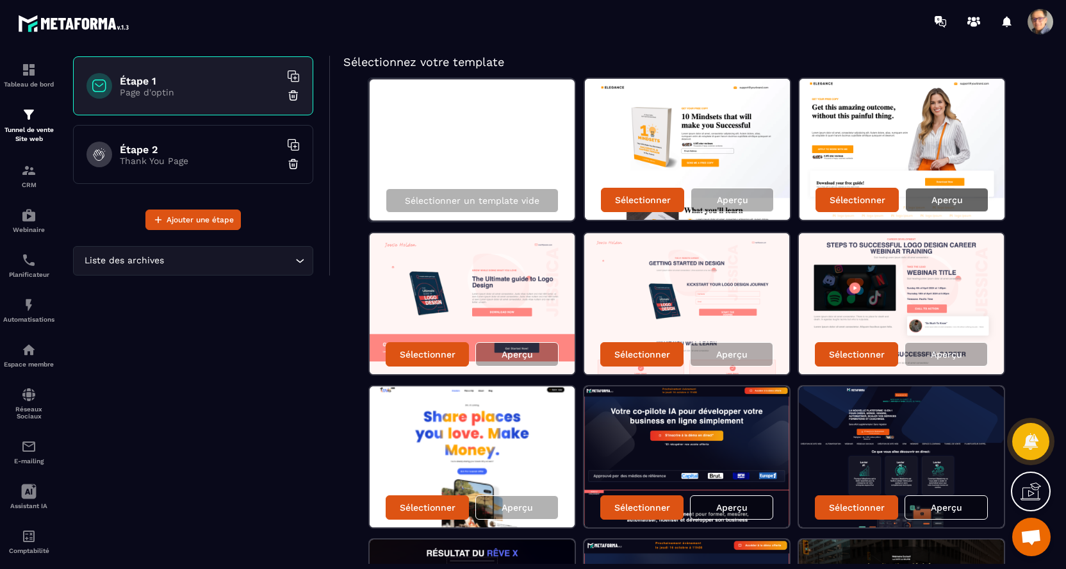
click at [976, 195] on div "Aperçu" at bounding box center [946, 200] width 83 height 24
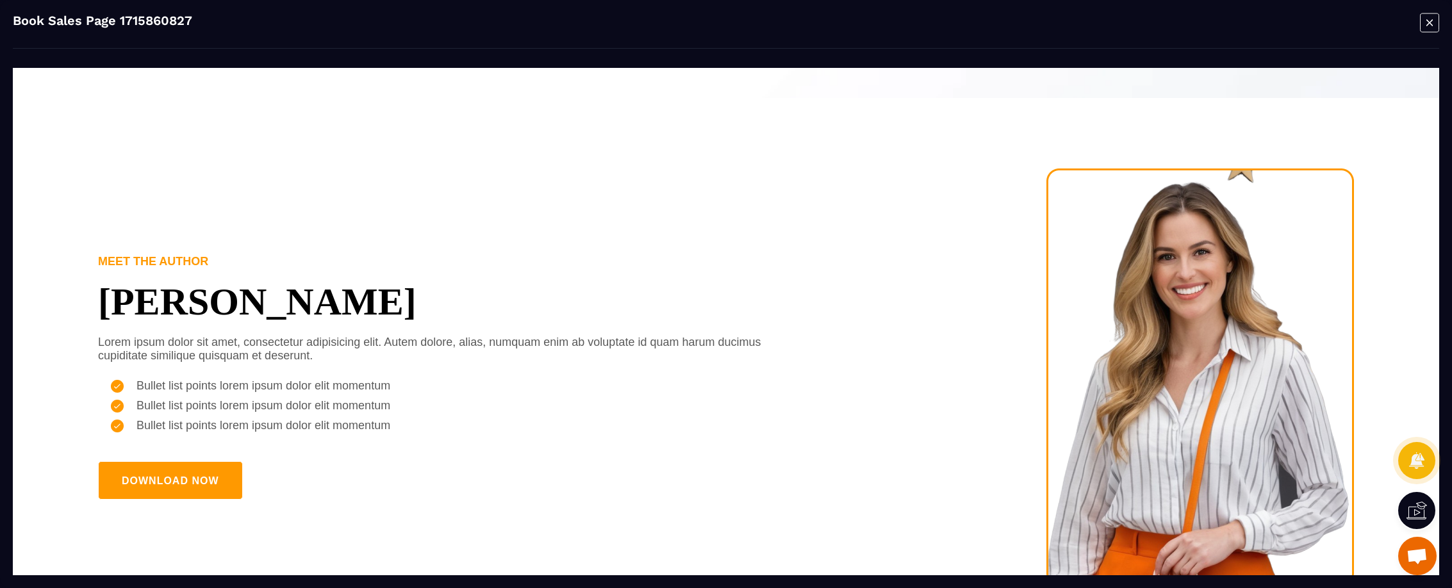
scroll to position [2464, 0]
